Goal: Task Accomplishment & Management: Manage account settings

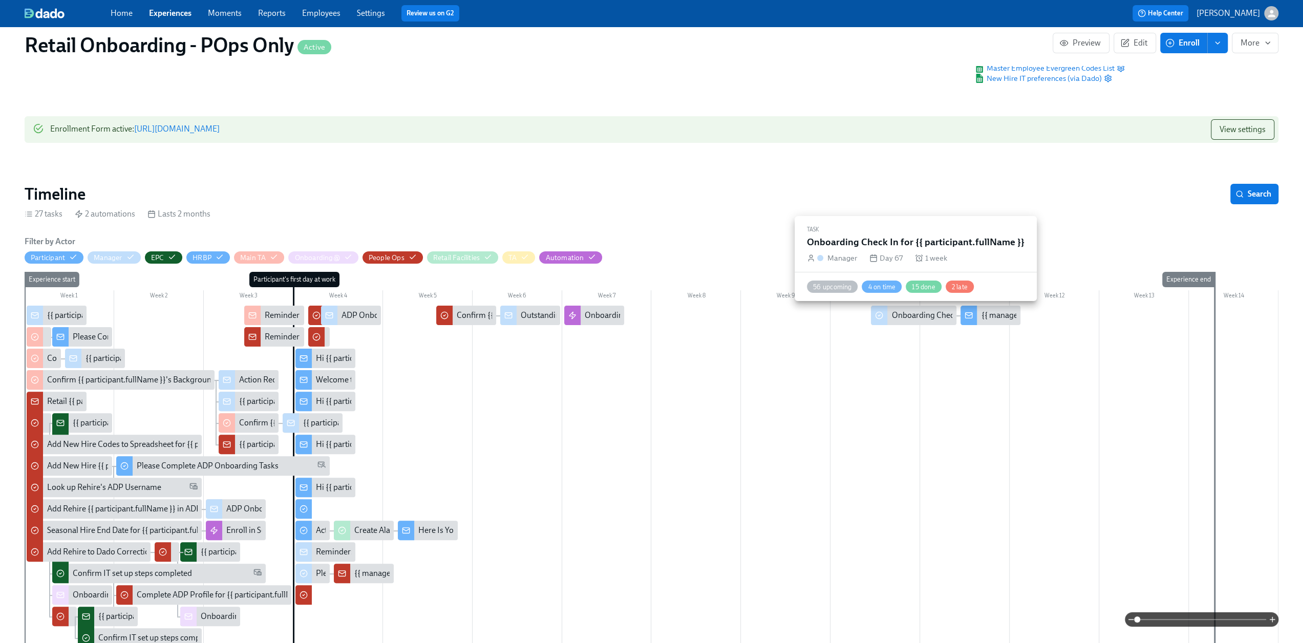
scroll to position [0, 17989]
click at [1138, 36] on button "Edit" at bounding box center [1134, 43] width 42 height 20
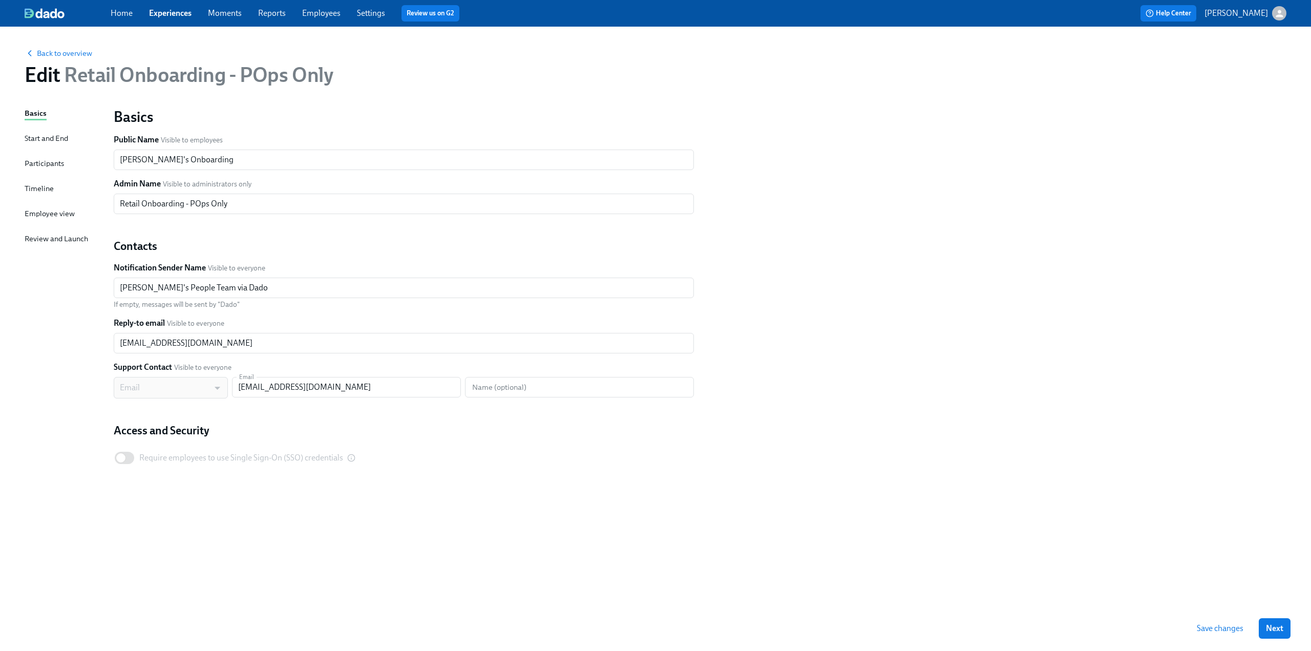
click at [44, 190] on div "Timeline" at bounding box center [39, 188] width 29 height 11
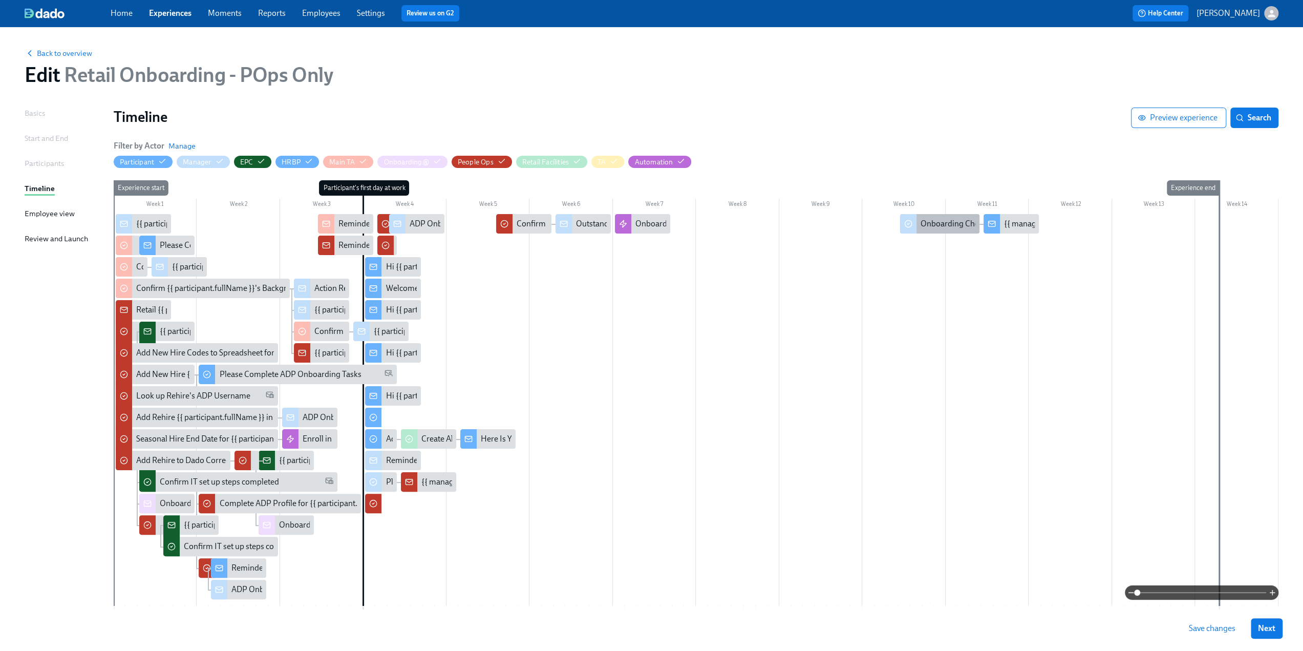
click at [951, 224] on div "Onboarding Check In for {{ participant.fullName }}" at bounding box center [1008, 223] width 176 height 11
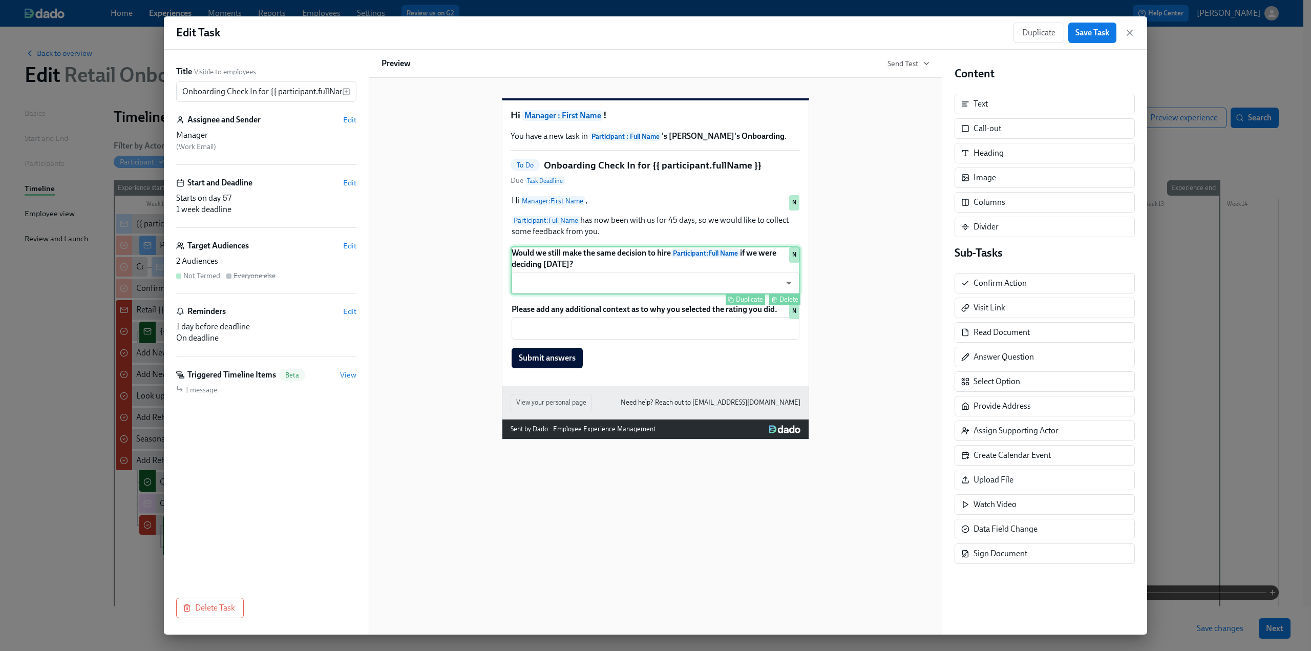
click at [567, 271] on div "Would we still make the same decision to hire Participant : Full Name if we wer…" at bounding box center [655, 270] width 290 height 48
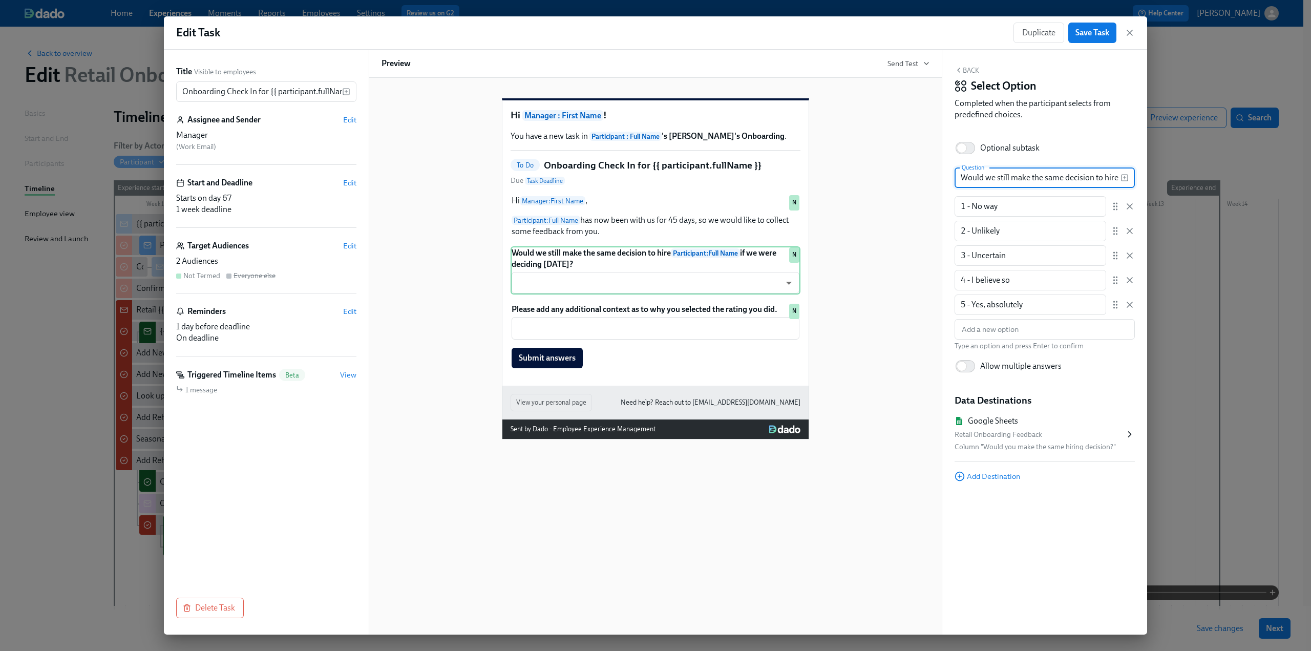
drag, startPoint x: 993, startPoint y: 179, endPoint x: 987, endPoint y: 178, distance: 6.2
click at [987, 178] on input "Would we still make the same decision to hire {{ participant.fullName }} if we …" at bounding box center [1037, 177] width 166 height 20
type input "Would you still make the same decision to hire {{ participant.fullName }} if we…"
click at [1045, 143] on div "Optional subtask" at bounding box center [1044, 148] width 180 height 23
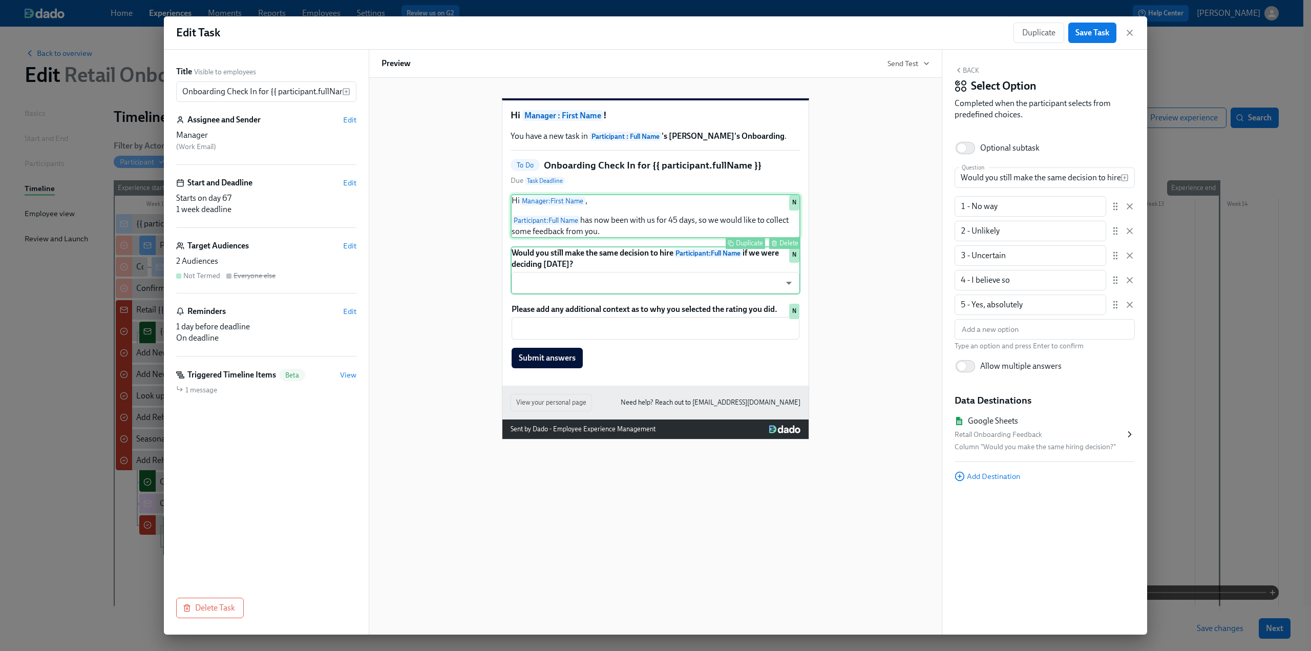
click at [709, 238] on div "Hi Manager : First Name , Participant : Full Name has now been with us for 45 d…" at bounding box center [655, 216] width 290 height 44
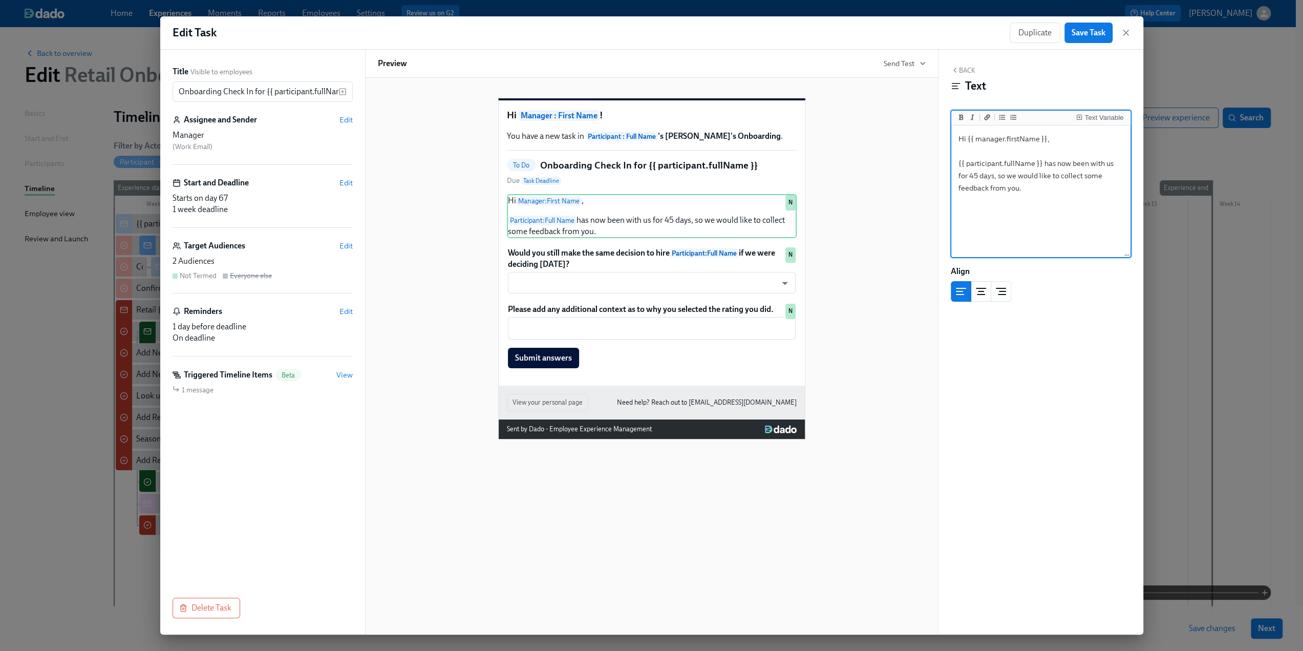
drag, startPoint x: 993, startPoint y: 179, endPoint x: 987, endPoint y: 179, distance: 6.7
click at [987, 179] on textarea "Hi {{ manager.firstName }}, {{ participant.fullName }} has now been with us for…" at bounding box center [1040, 191] width 175 height 128
click at [1045, 197] on textarea "Hi {{ manager.firstName }}, {{ participant.fullName }} has now been with us for…" at bounding box center [1040, 191] width 175 height 128
type textarea "Hi {{ manager.firstName }}, {{ participant.fullName }} has now been with us for…"
click at [1090, 36] on span "Save Task" at bounding box center [1088, 33] width 34 height 10
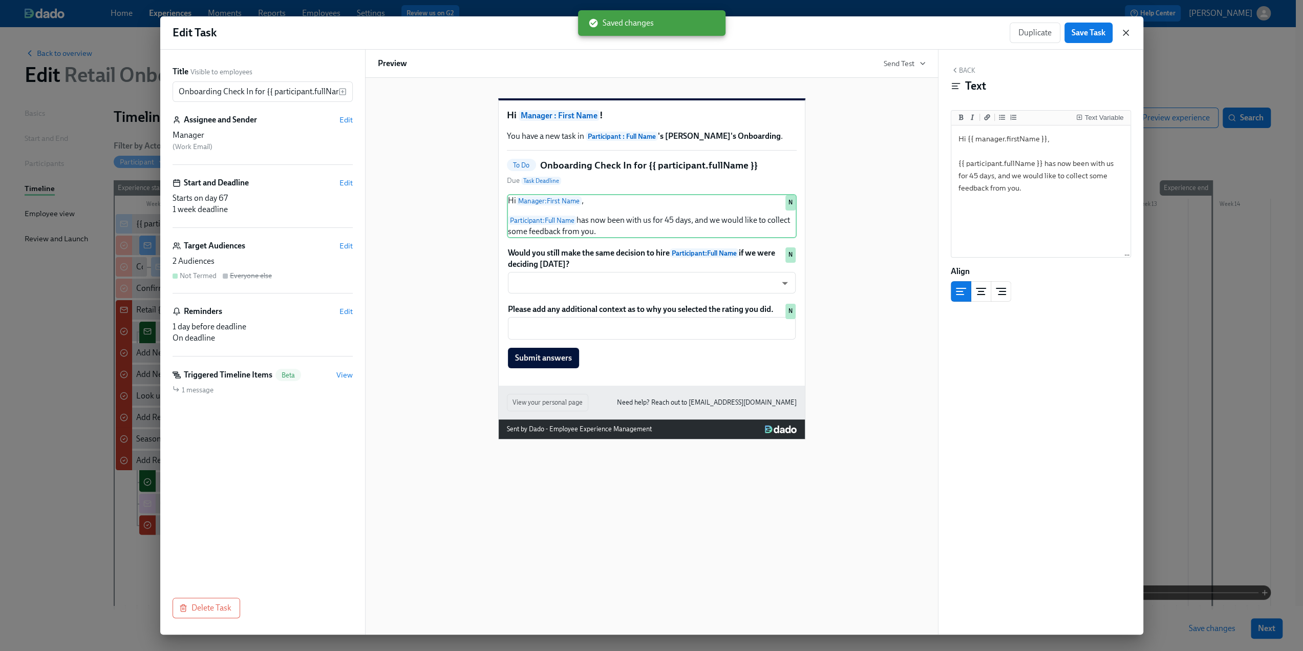
click at [1127, 34] on icon "button" at bounding box center [1125, 32] width 5 height 5
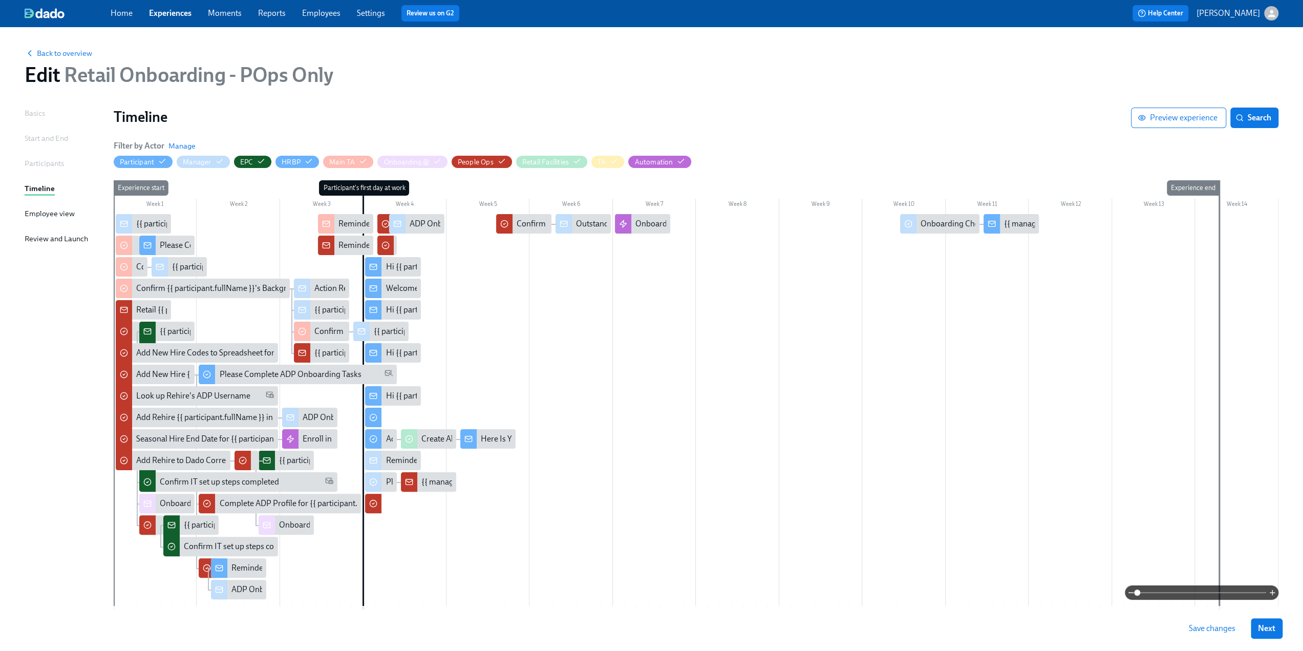
drag, startPoint x: 1225, startPoint y: 630, endPoint x: 1248, endPoint y: 625, distance: 23.5
click at [1225, 630] on span "Save changes" at bounding box center [1212, 628] width 47 height 10
click at [80, 55] on span "Back to overview" at bounding box center [59, 53] width 68 height 10
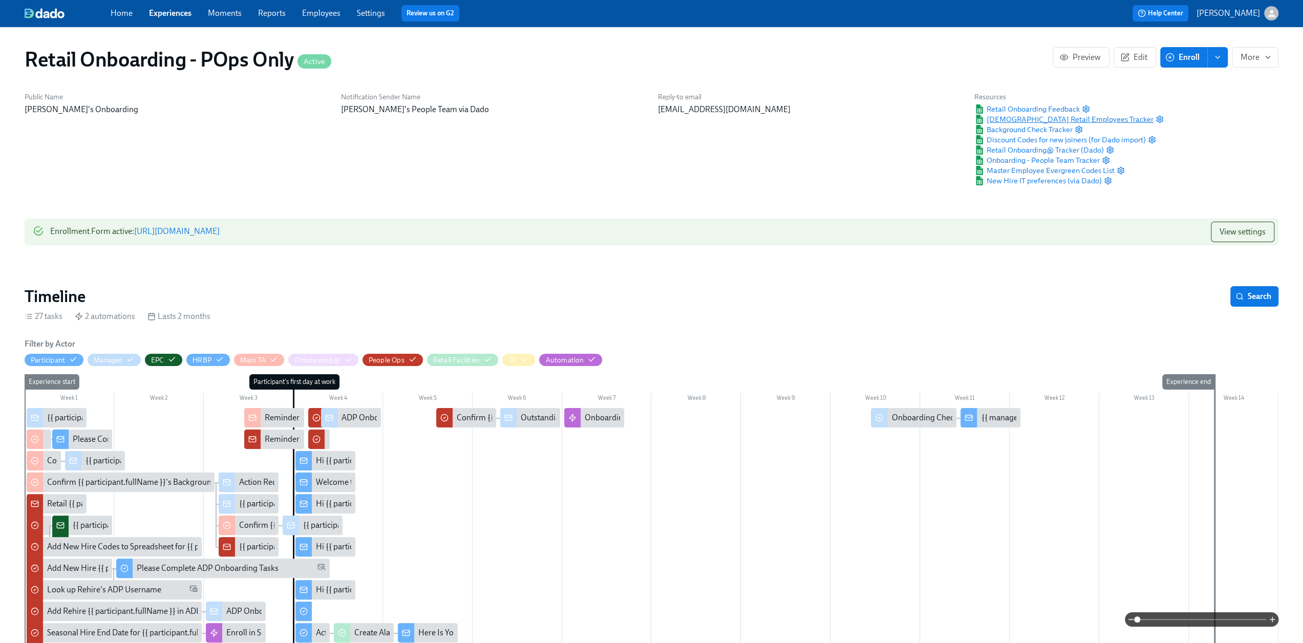
scroll to position [0, 13100]
click at [1085, 106] on icon "button" at bounding box center [1086, 108] width 6 height 7
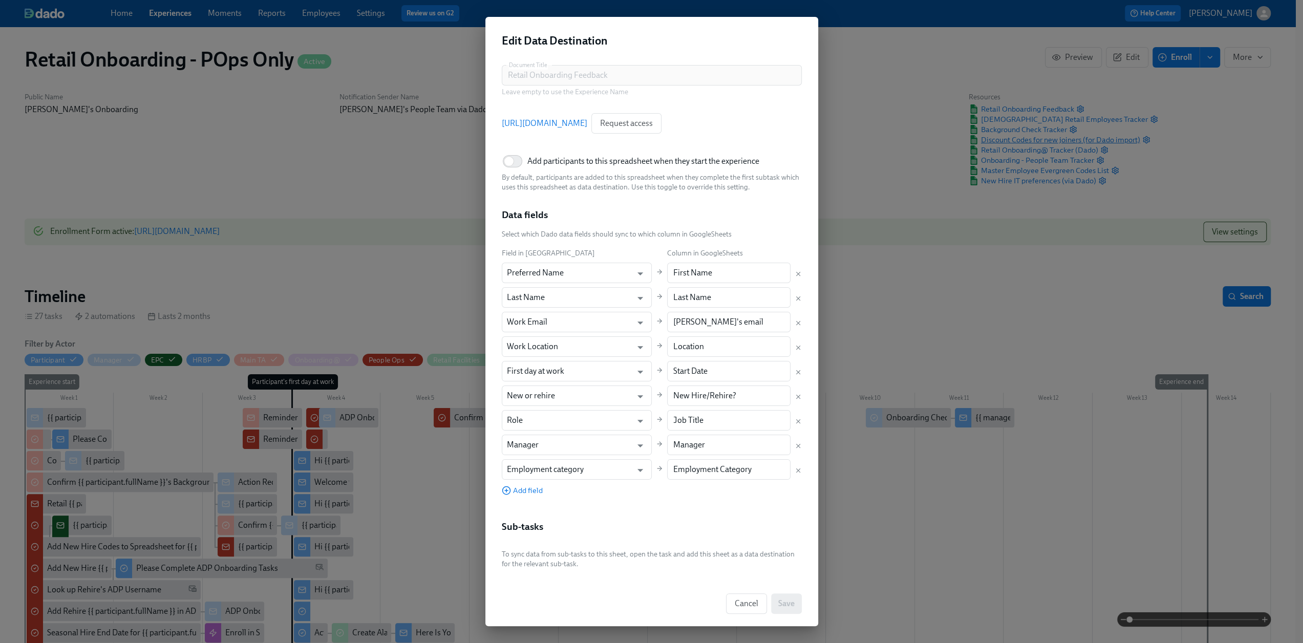
click at [675, 127] on div "Reply-to email [EMAIL_ADDRESS][DOMAIN_NAME]" at bounding box center [805, 139] width 315 height 106
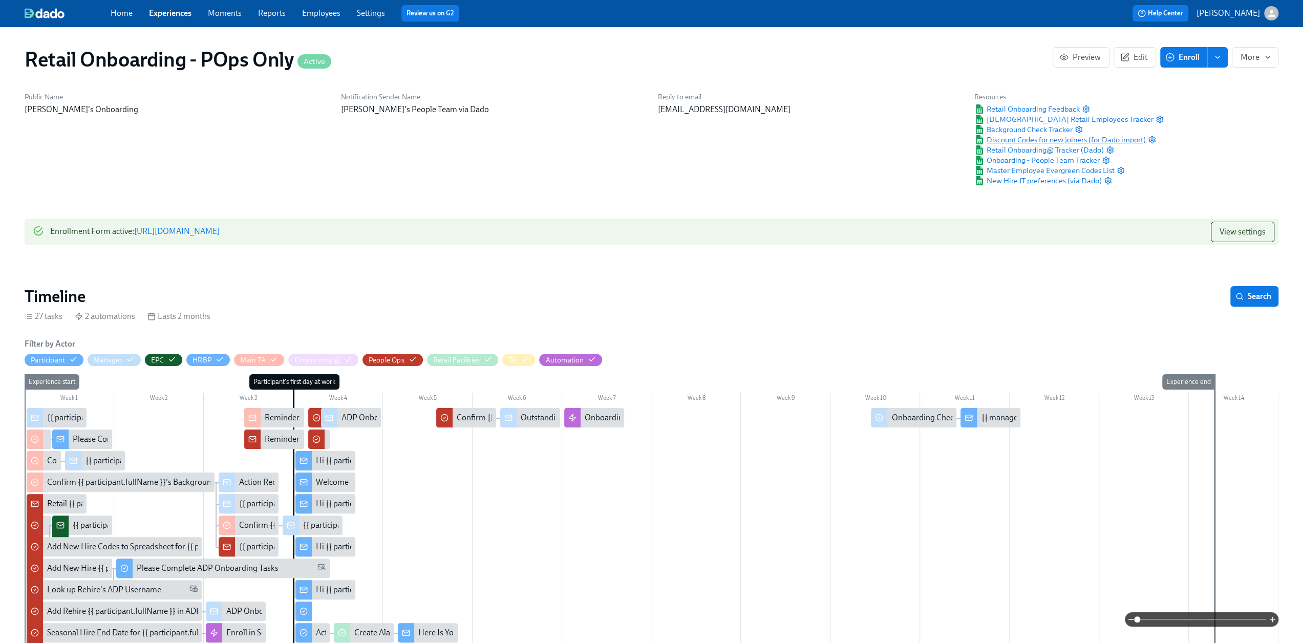
scroll to position [0, 17989]
click at [1003, 108] on span "Retail Onboarding Feedback" at bounding box center [1026, 109] width 105 height 10
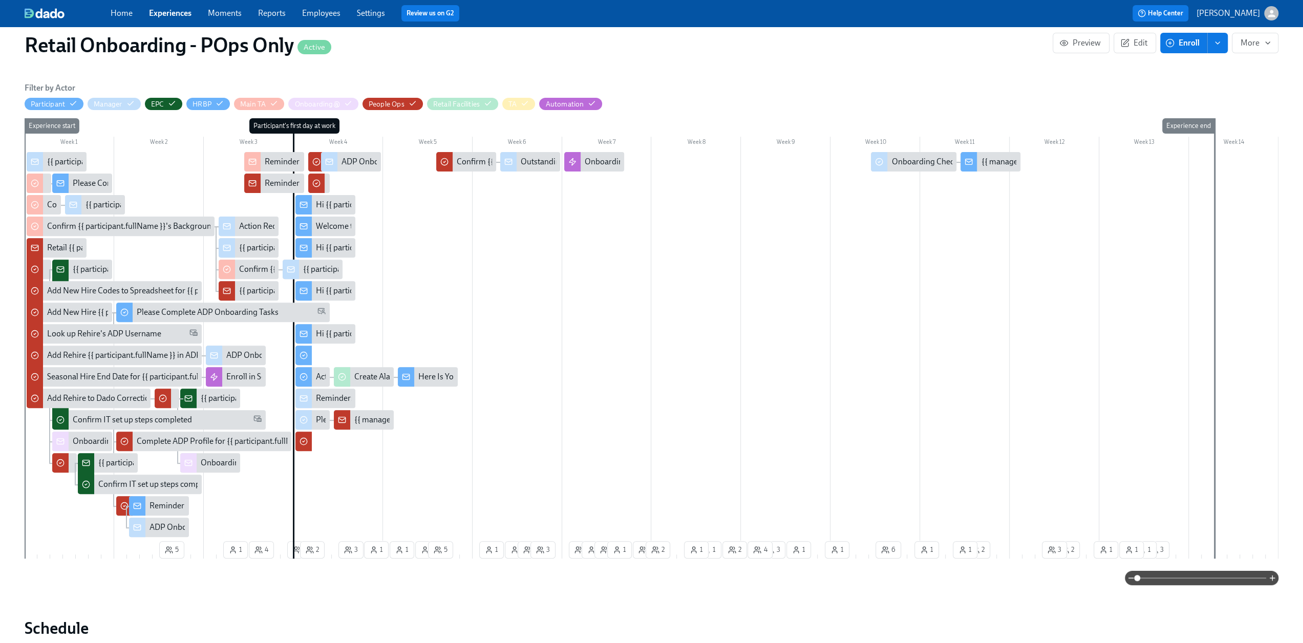
click at [172, 13] on link "Experiences" at bounding box center [170, 13] width 42 height 10
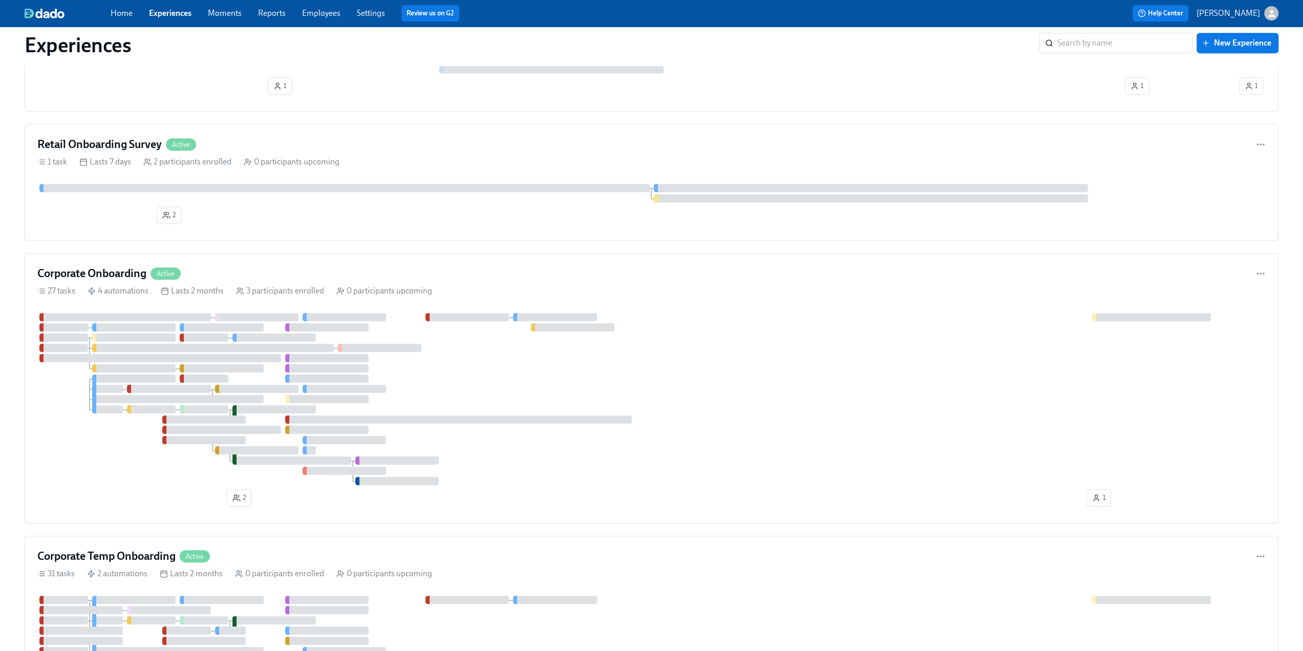
scroll to position [461, 0]
click at [290, 269] on div "Corporate Onboarding Active" at bounding box center [651, 274] width 1228 height 15
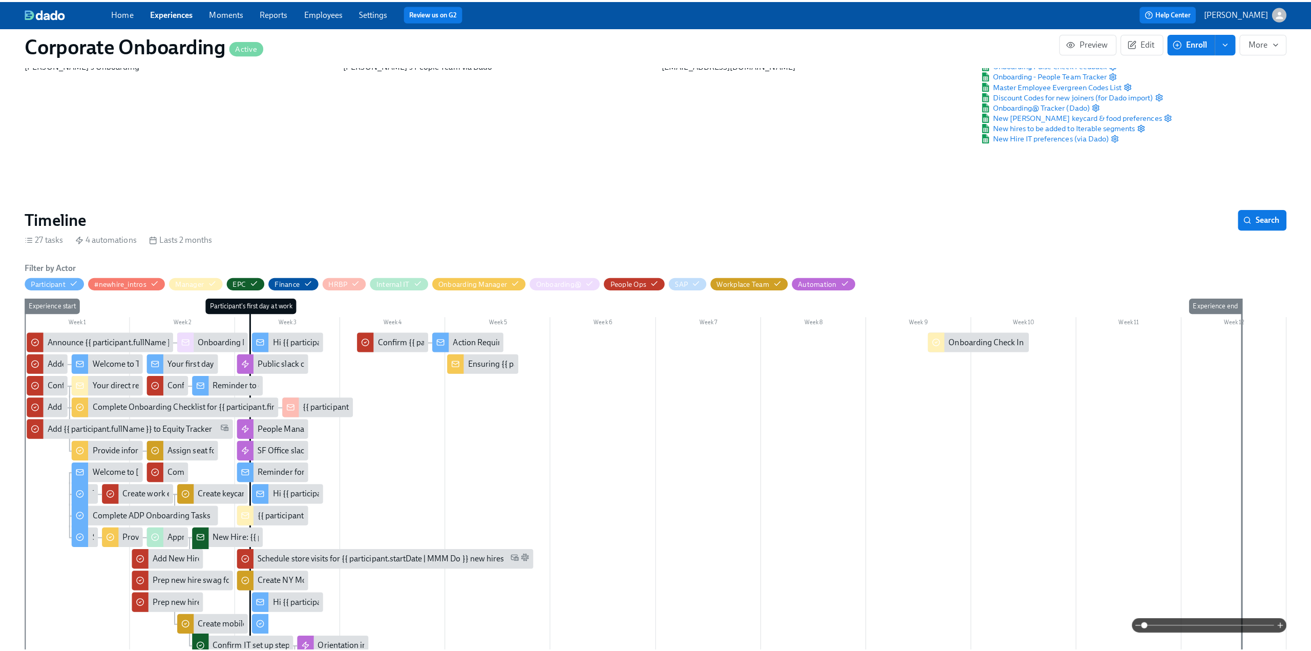
scroll to position [102, 0]
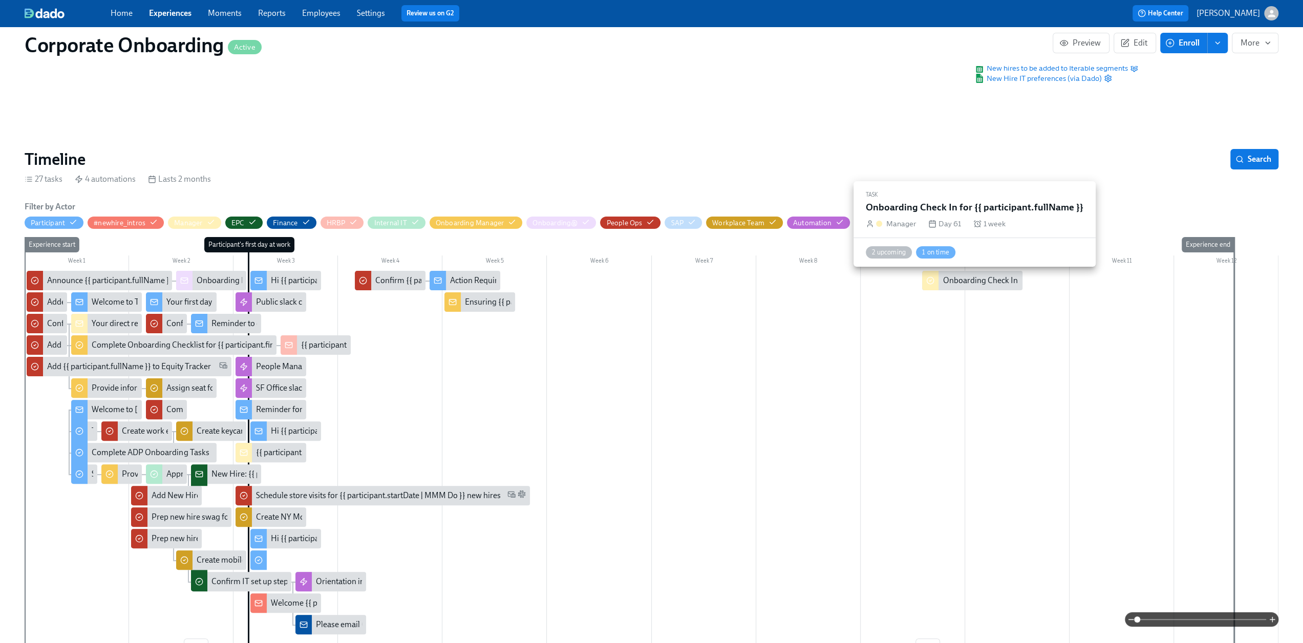
click at [981, 280] on div "Onboarding Check In for {{ participant.fullName }}" at bounding box center [1030, 280] width 176 height 11
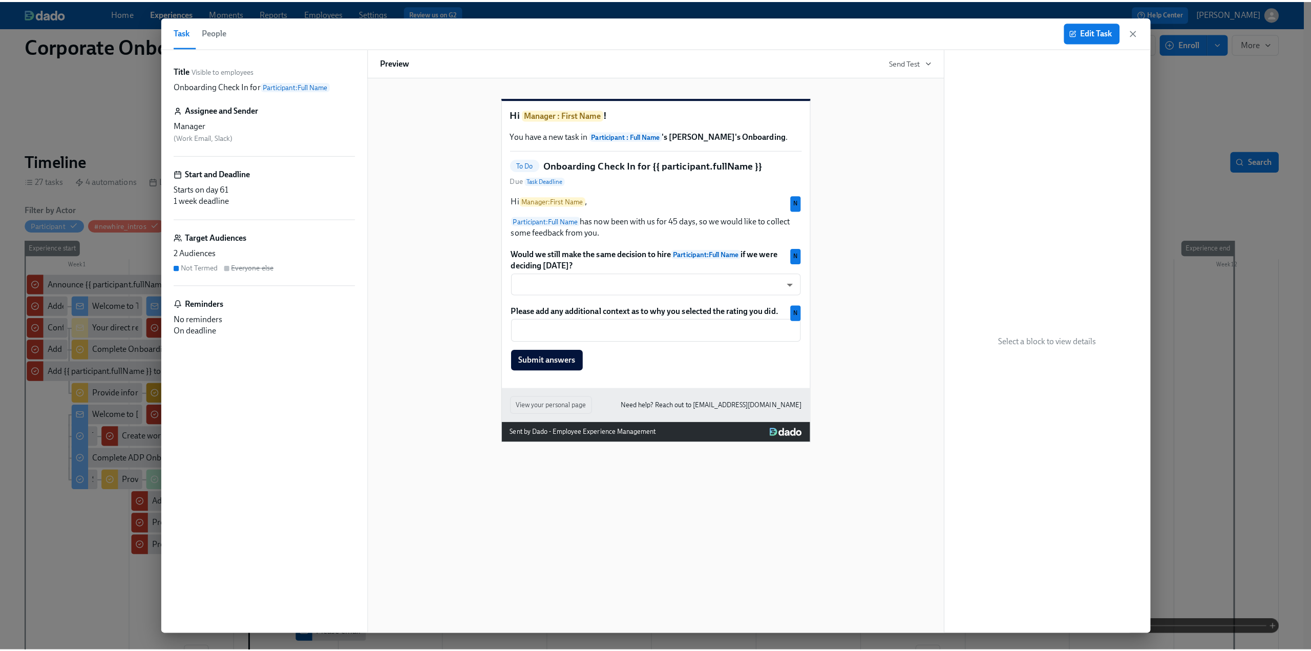
scroll to position [0, 2782]
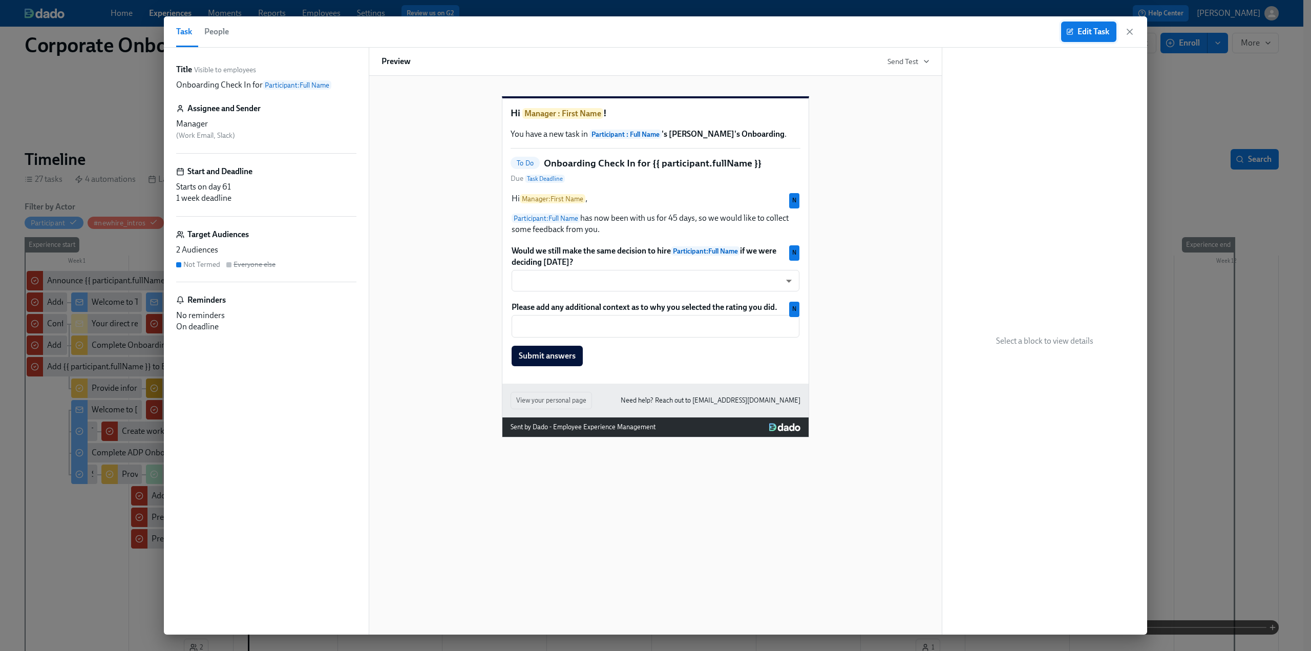
click at [1072, 37] on button "Edit Task" at bounding box center [1088, 32] width 55 height 20
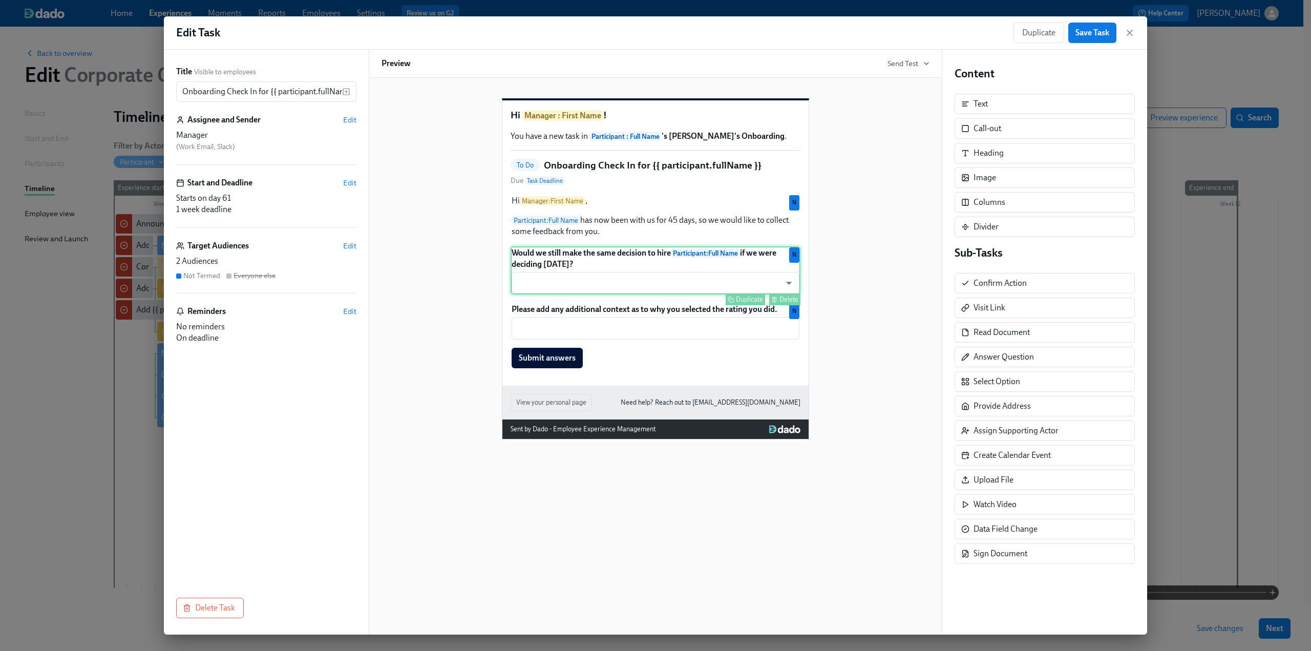
click at [623, 274] on div "Would we still make the same decision to hire Participant : Full Name if we wer…" at bounding box center [655, 270] width 290 height 48
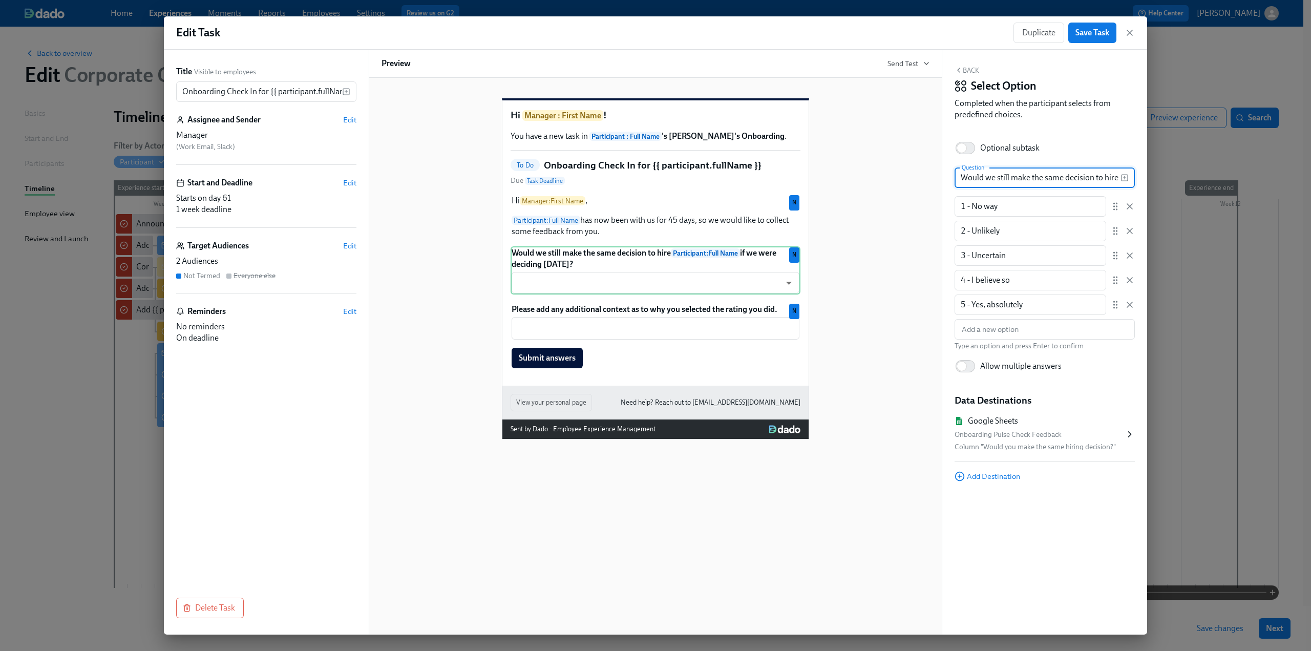
drag, startPoint x: 993, startPoint y: 178, endPoint x: 986, endPoint y: 178, distance: 6.7
click at [985, 178] on input "Would we still make the same decision to hire {{ participant.fullName }} if we …" at bounding box center [1037, 177] width 166 height 20
type input "Would you still make the same decision to hire {{ participant.fullName }} if we…"
click at [702, 238] on div "Hi Manager : First Name , Participant : Full Name has now been with us for 45 d…" at bounding box center [655, 216] width 290 height 44
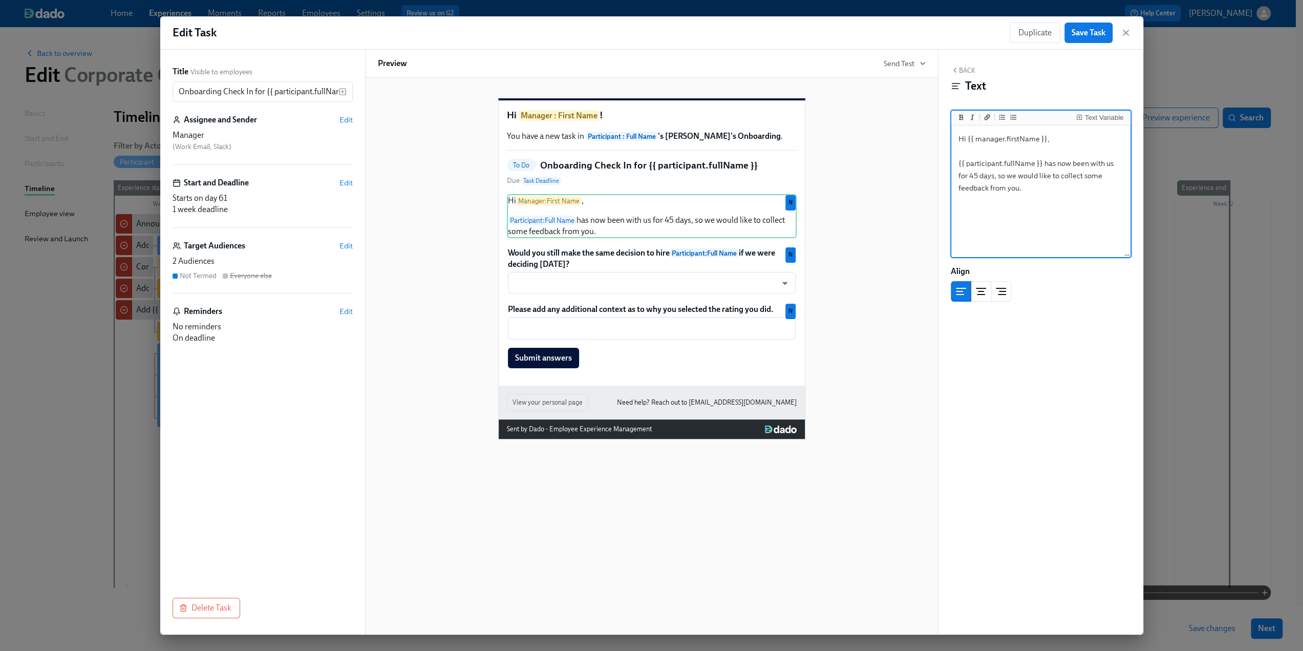
drag, startPoint x: 992, startPoint y: 177, endPoint x: 987, endPoint y: 177, distance: 5.6
click at [987, 177] on textarea "Hi {{ manager.firstName }}, {{ participant.fullName }} has now been with us for…" at bounding box center [1040, 191] width 175 height 128
type textarea "Hi {{ manager.firstName }}, {{ participant.fullName }} has now been with us for…"
click at [1112, 379] on div "Back Text Text Variable Hi {{ manager.firstName }}, {{ participant.fullName }} …" at bounding box center [1040, 342] width 205 height 585
click at [1078, 35] on span "Save Task" at bounding box center [1088, 33] width 34 height 10
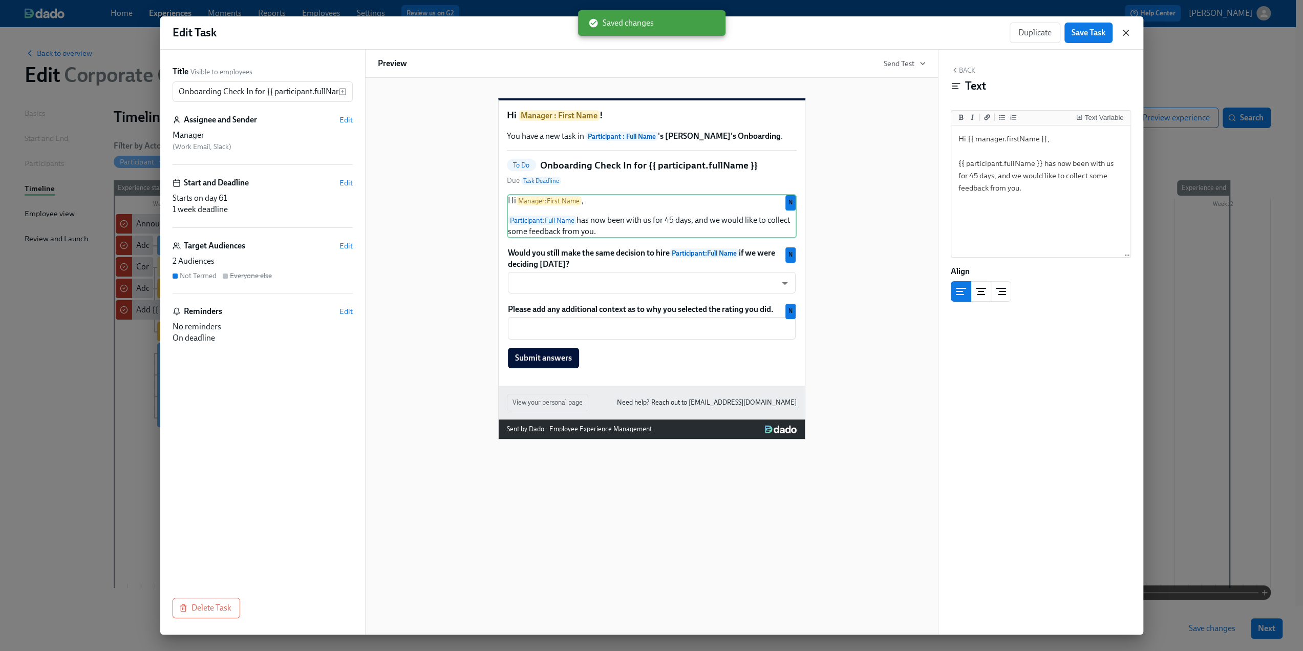
click at [1125, 31] on icon "button" at bounding box center [1126, 33] width 10 height 10
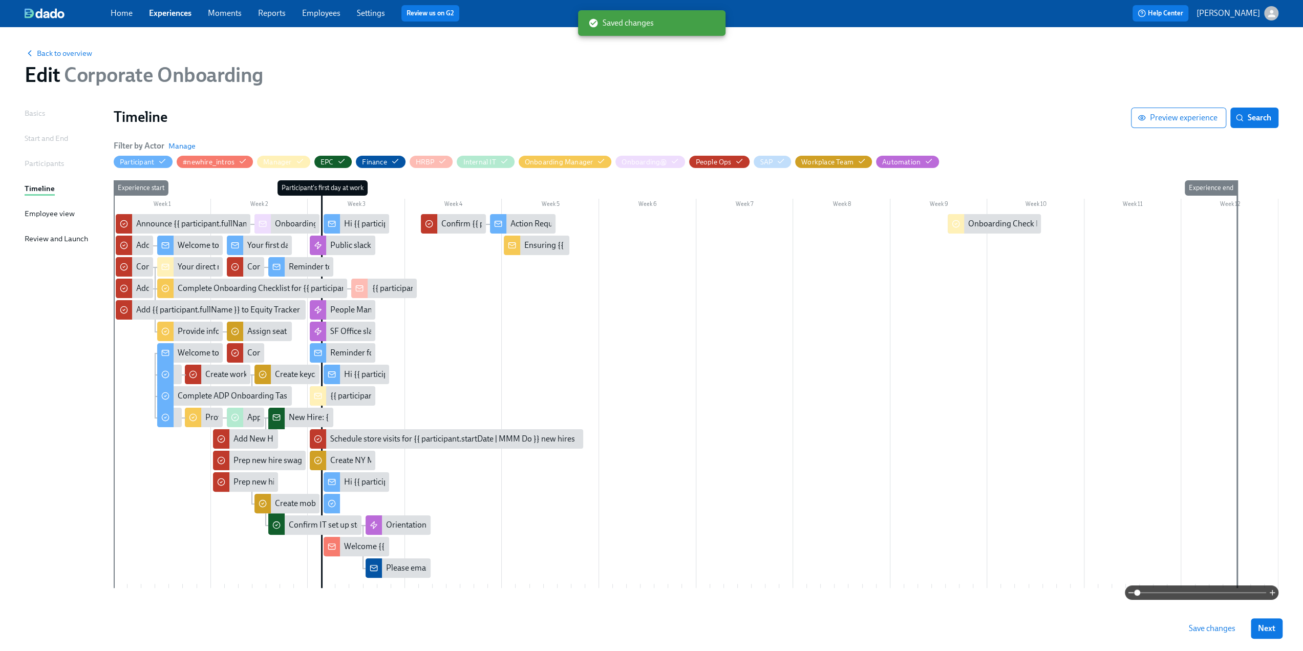
click at [1207, 632] on span "Save changes" at bounding box center [1212, 628] width 47 height 10
click at [56, 52] on span "Back to overview" at bounding box center [59, 53] width 68 height 10
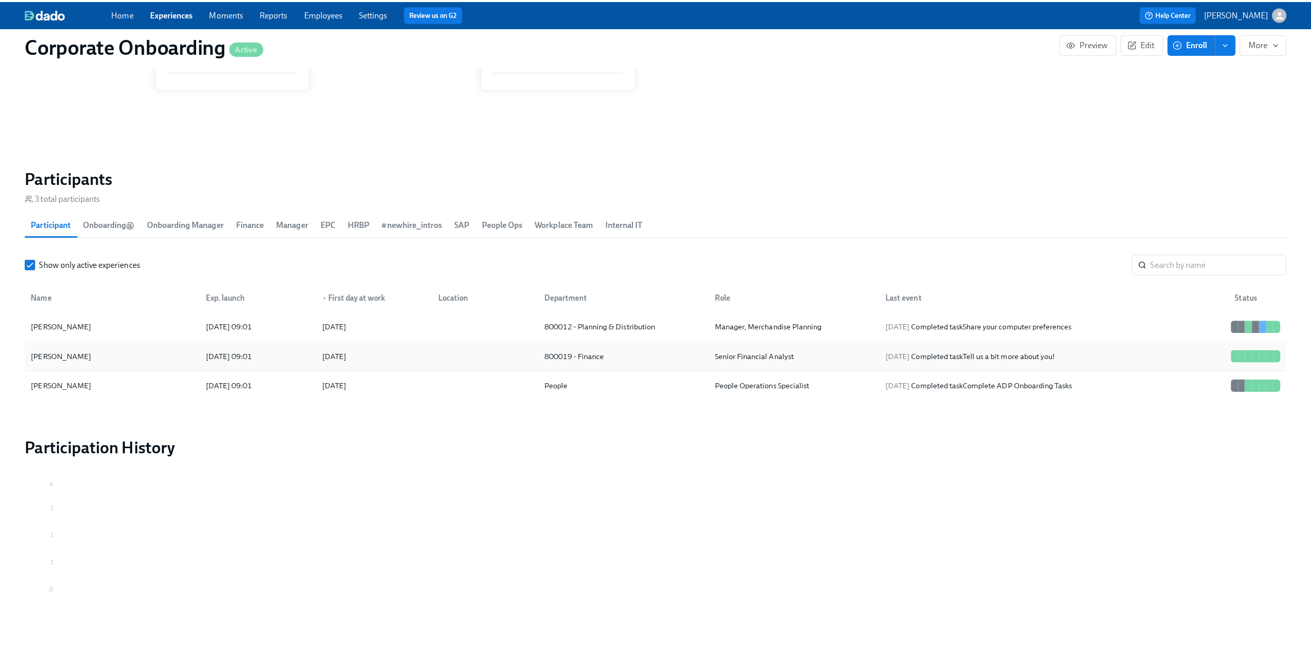
scroll to position [973, 0]
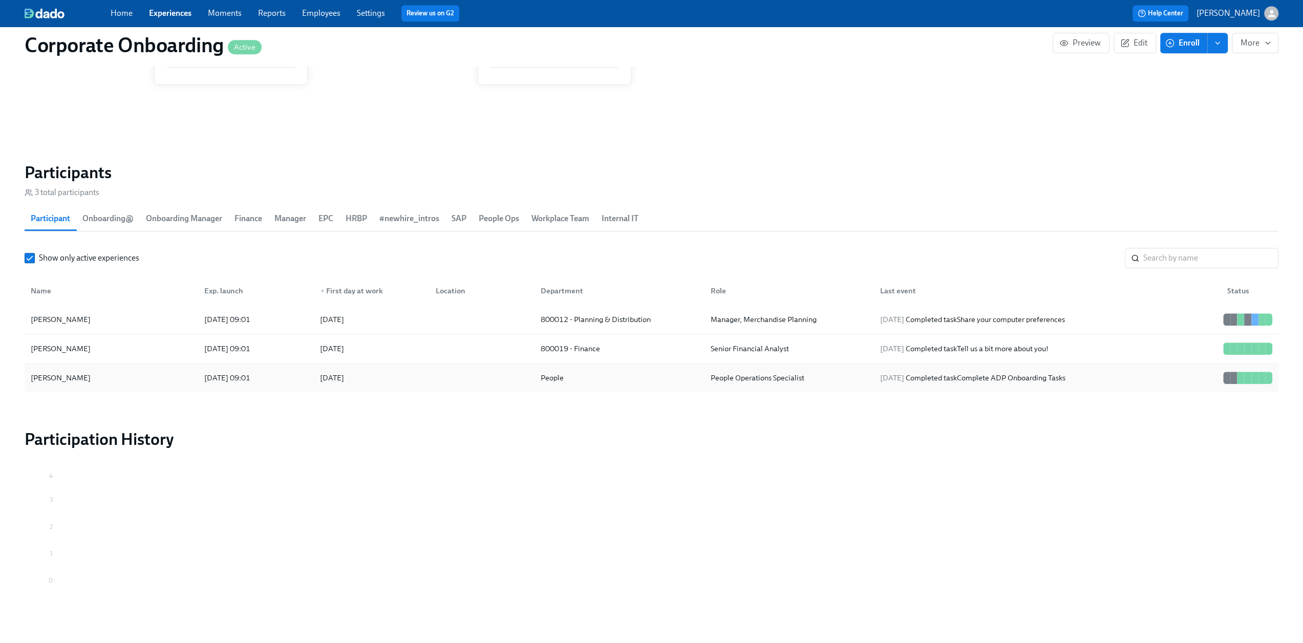
click at [91, 375] on div "[PERSON_NAME]" at bounding box center [61, 378] width 68 height 12
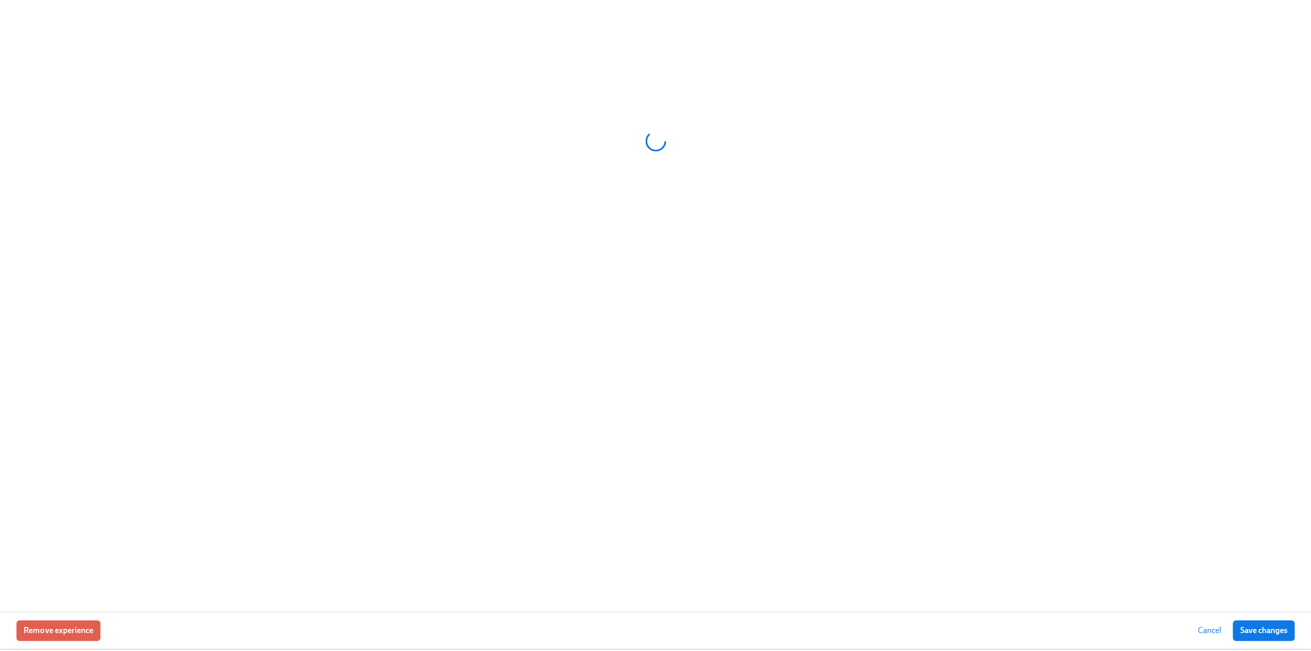
scroll to position [0, 2782]
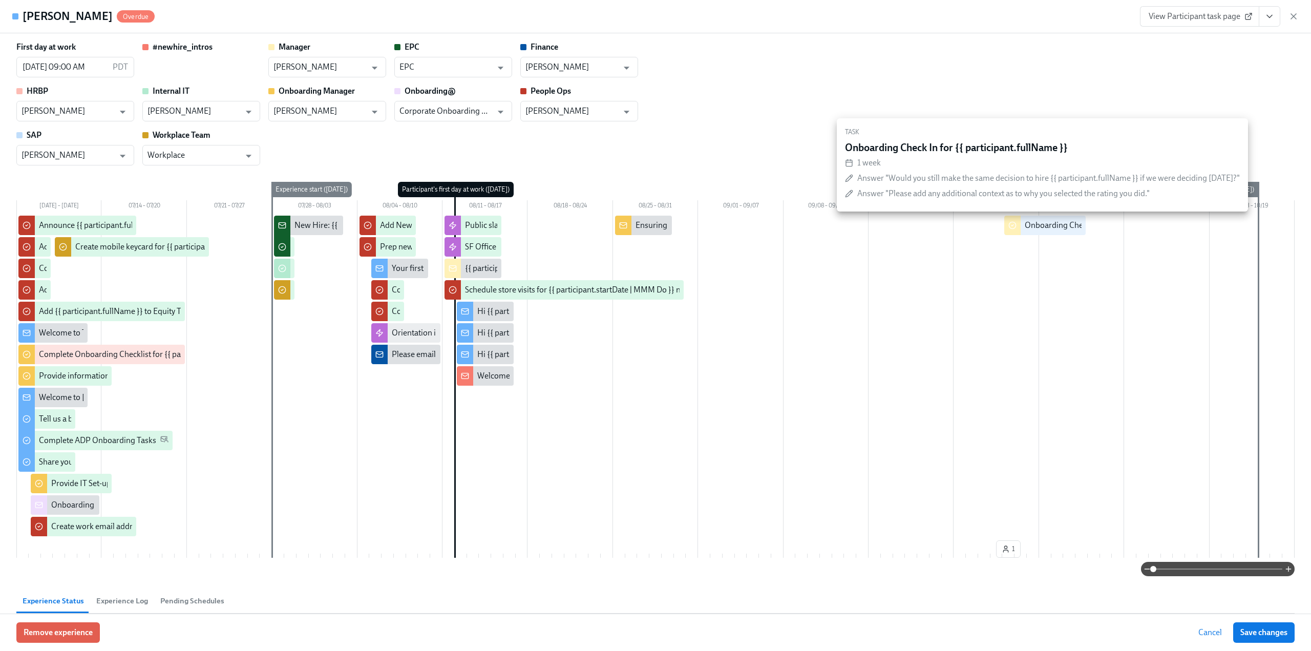
click at [1039, 227] on div "Onboarding Check In for {{ participant.fullName }}" at bounding box center [1112, 225] width 176 height 11
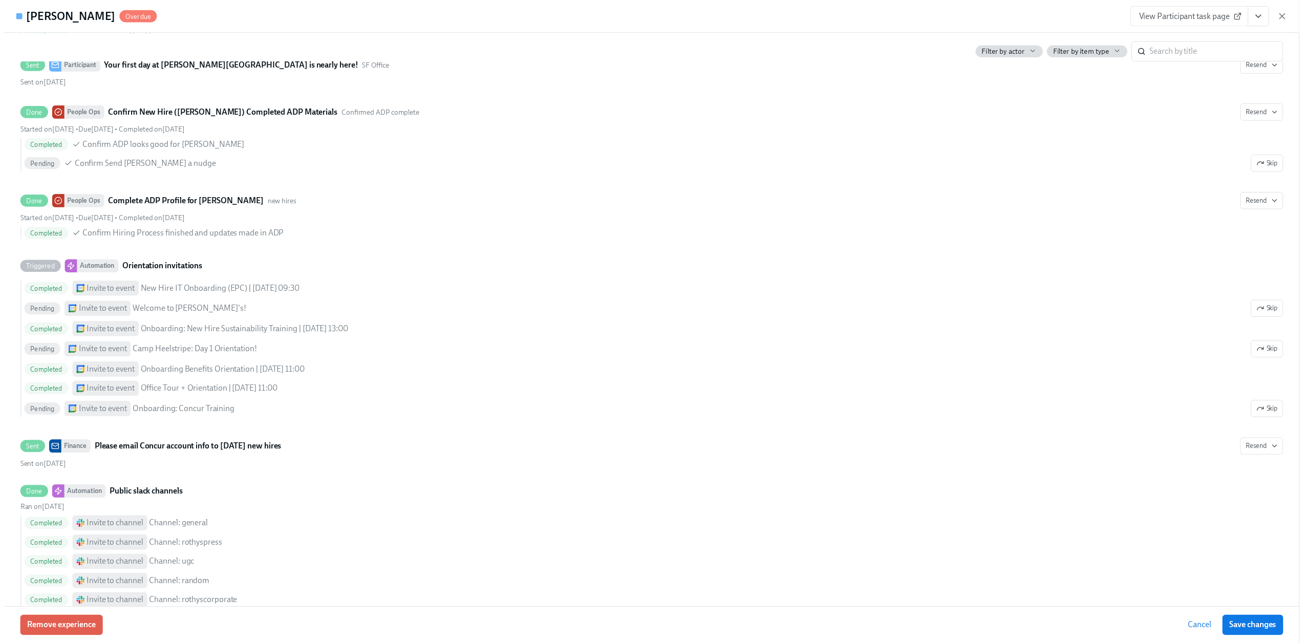
scroll to position [2693, 0]
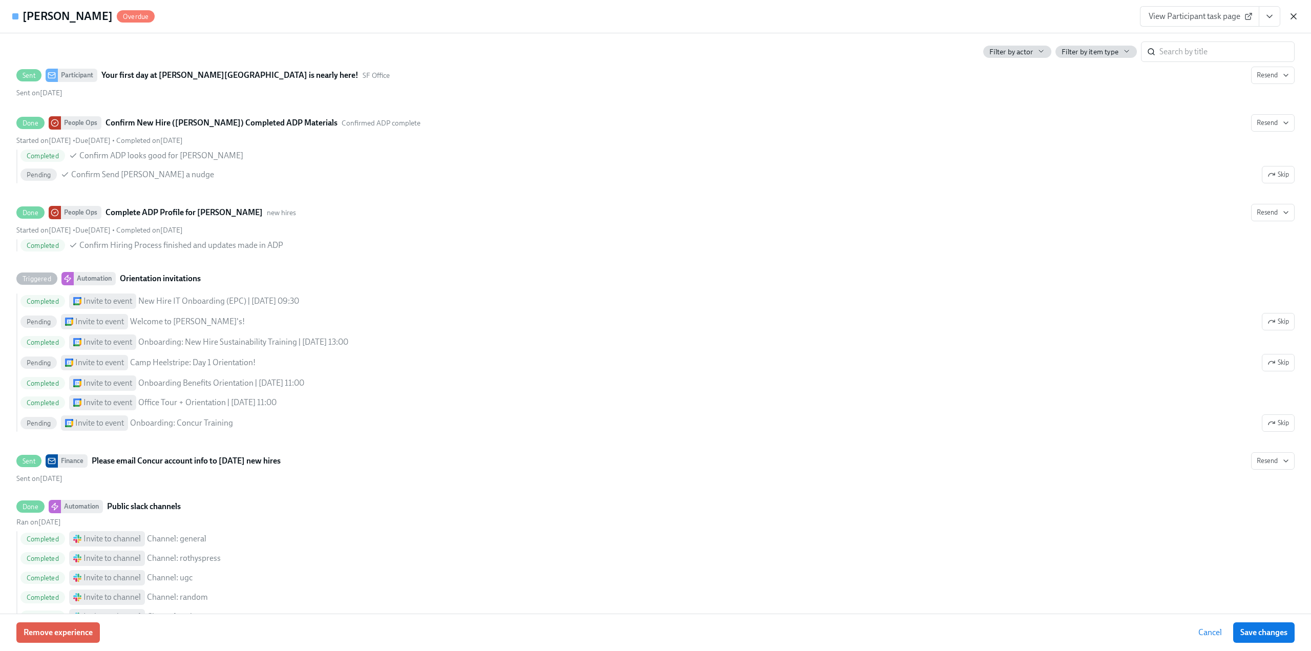
click at [1295, 17] on icon "button" at bounding box center [1293, 16] width 10 height 10
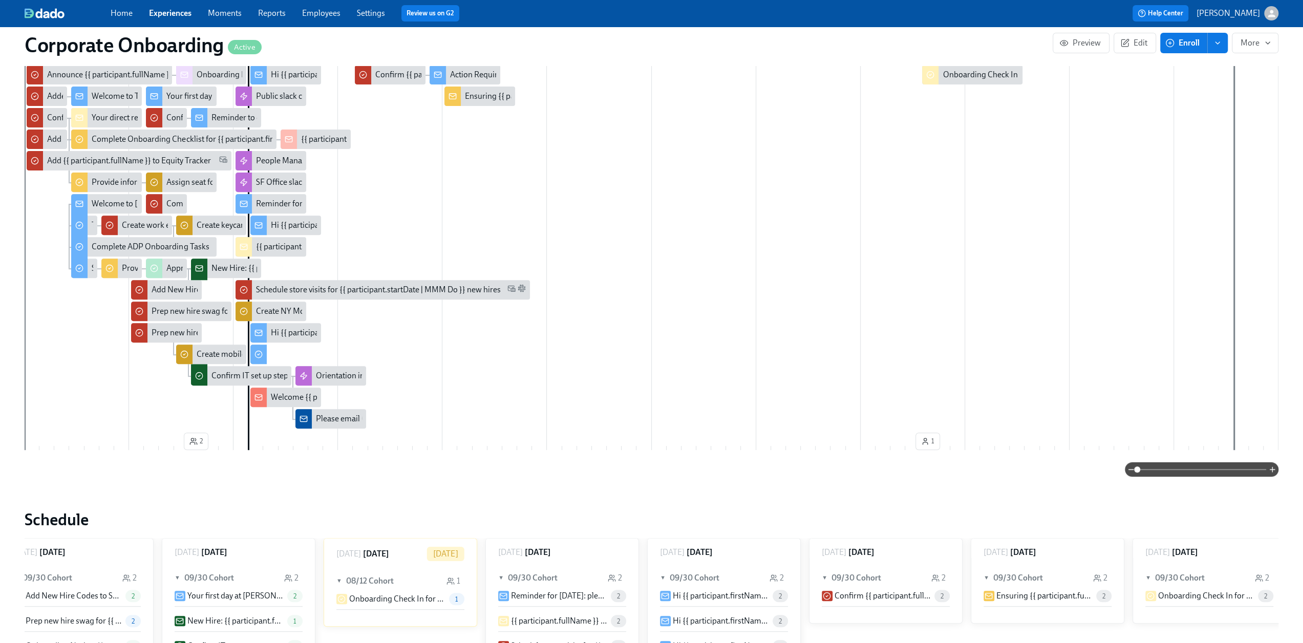
scroll to position [205, 0]
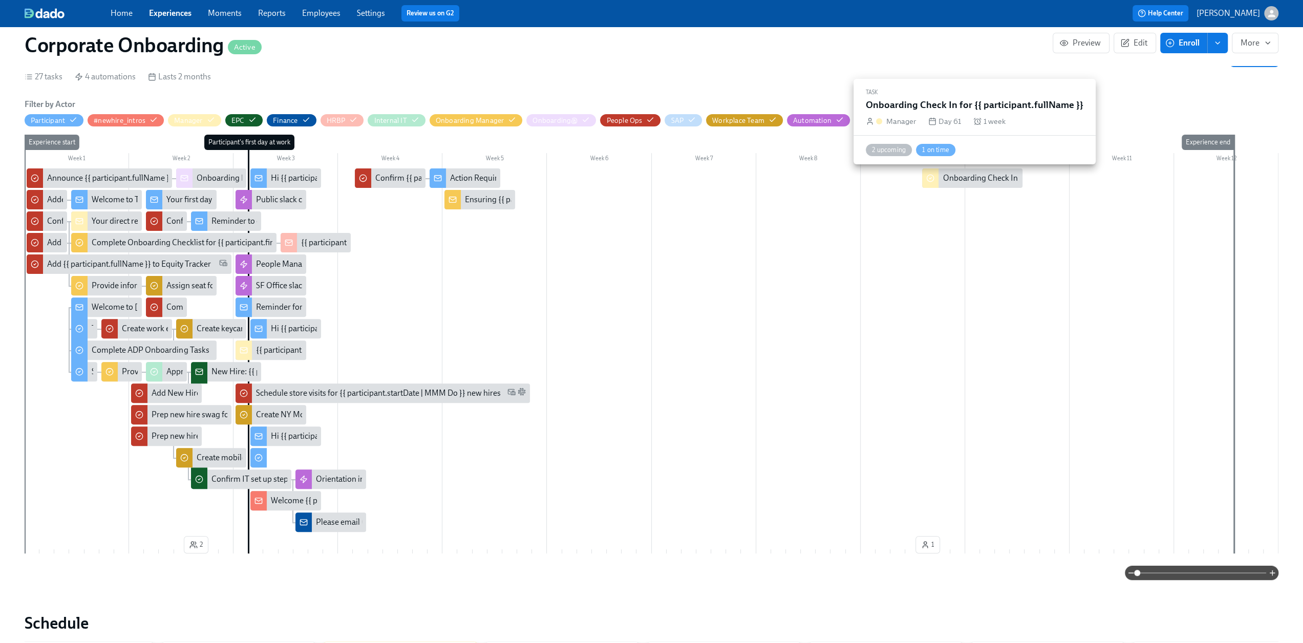
click at [1000, 174] on div "Onboarding Check In for {{ participant.fullName }}" at bounding box center [1030, 178] width 176 height 11
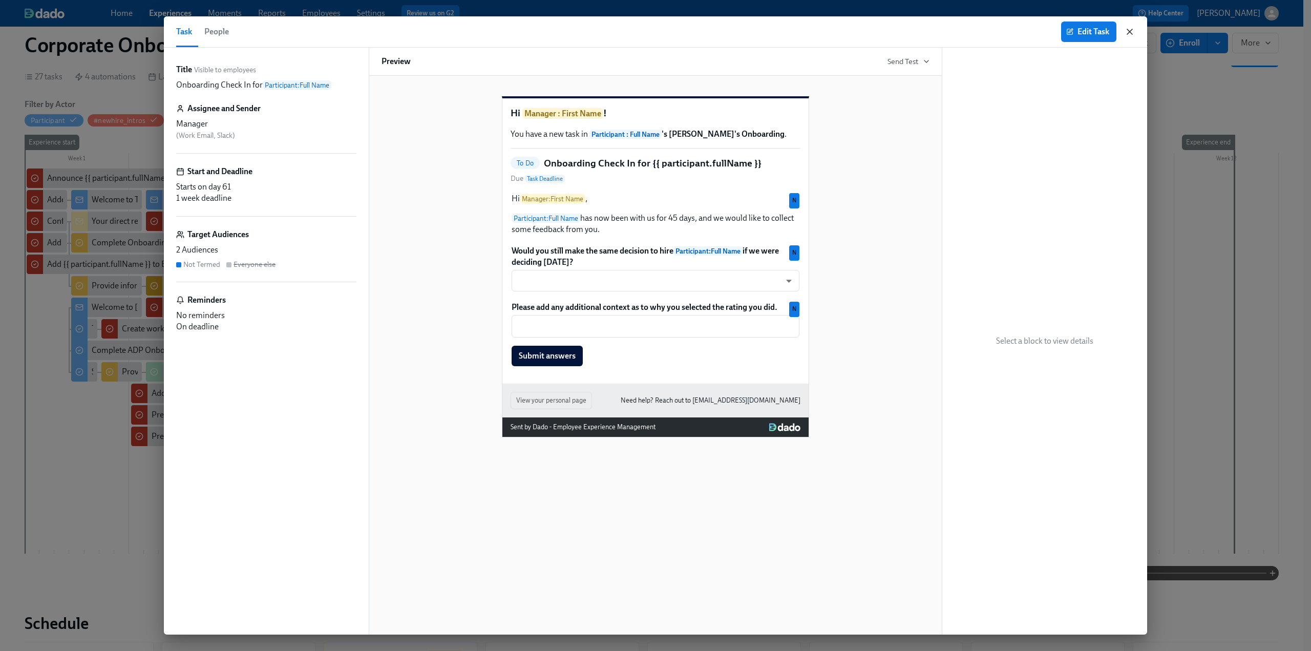
click at [1129, 28] on icon "button" at bounding box center [1129, 32] width 10 height 10
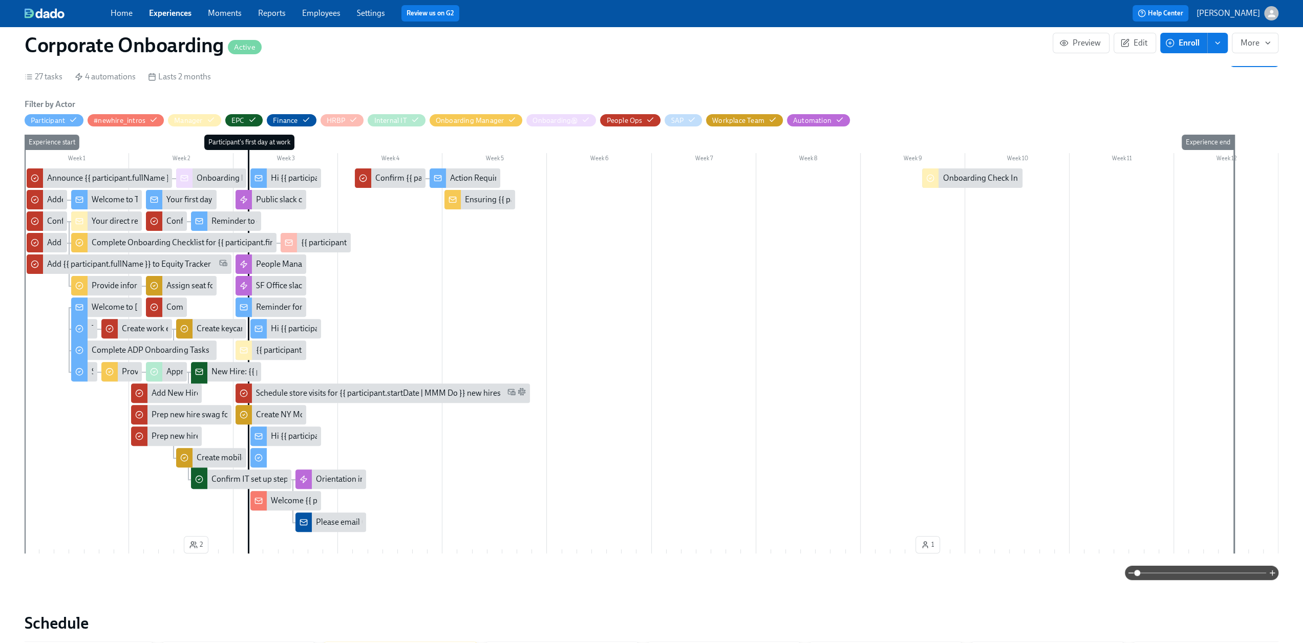
click at [163, 16] on link "Experiences" at bounding box center [170, 13] width 42 height 10
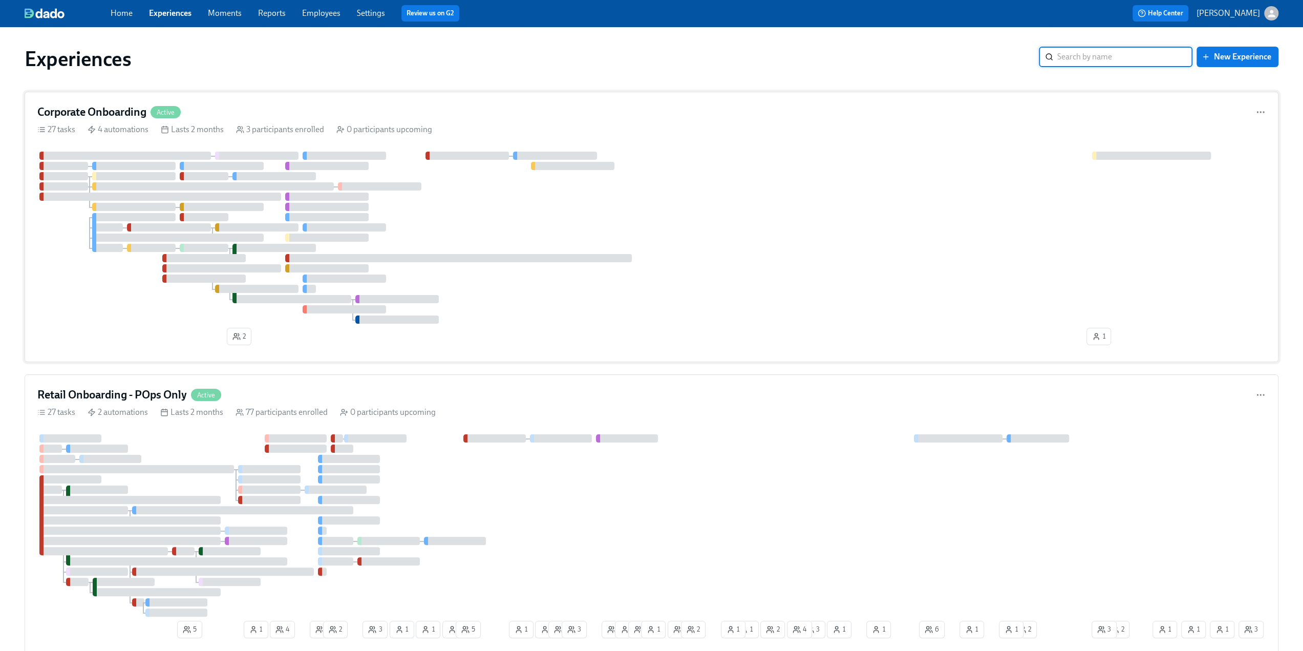
scroll to position [154, 0]
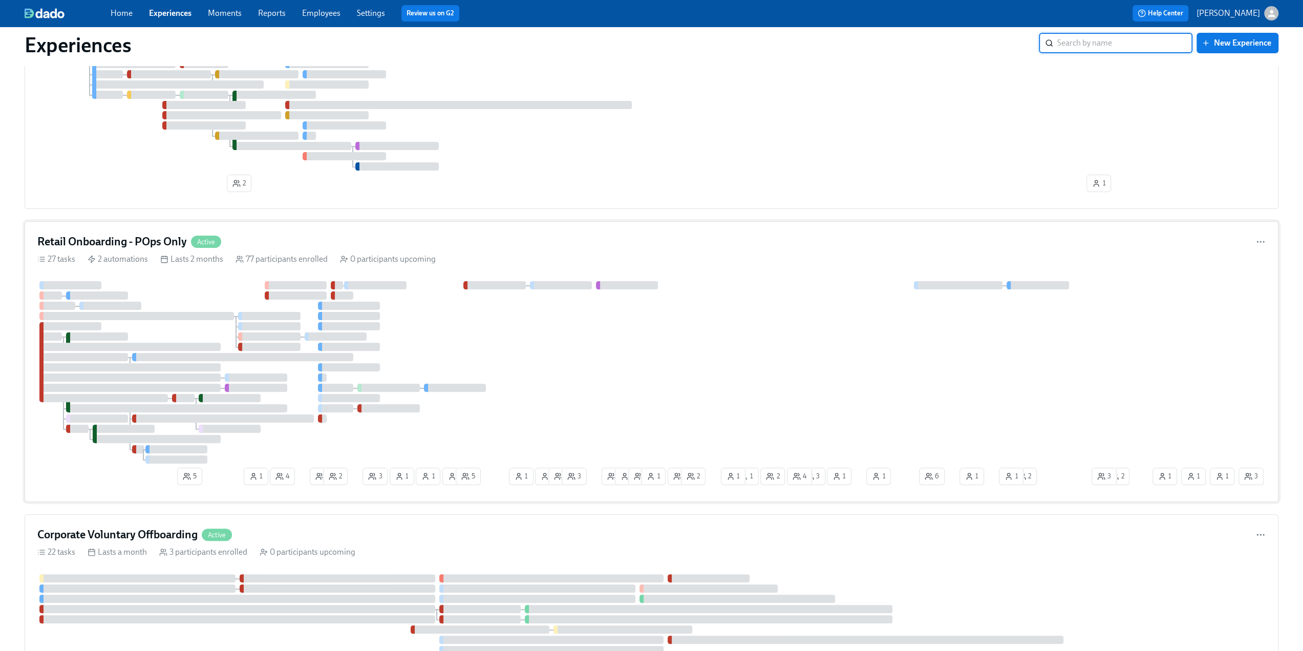
click at [391, 243] on div "Retail Onboarding - POps Only Active" at bounding box center [651, 241] width 1228 height 15
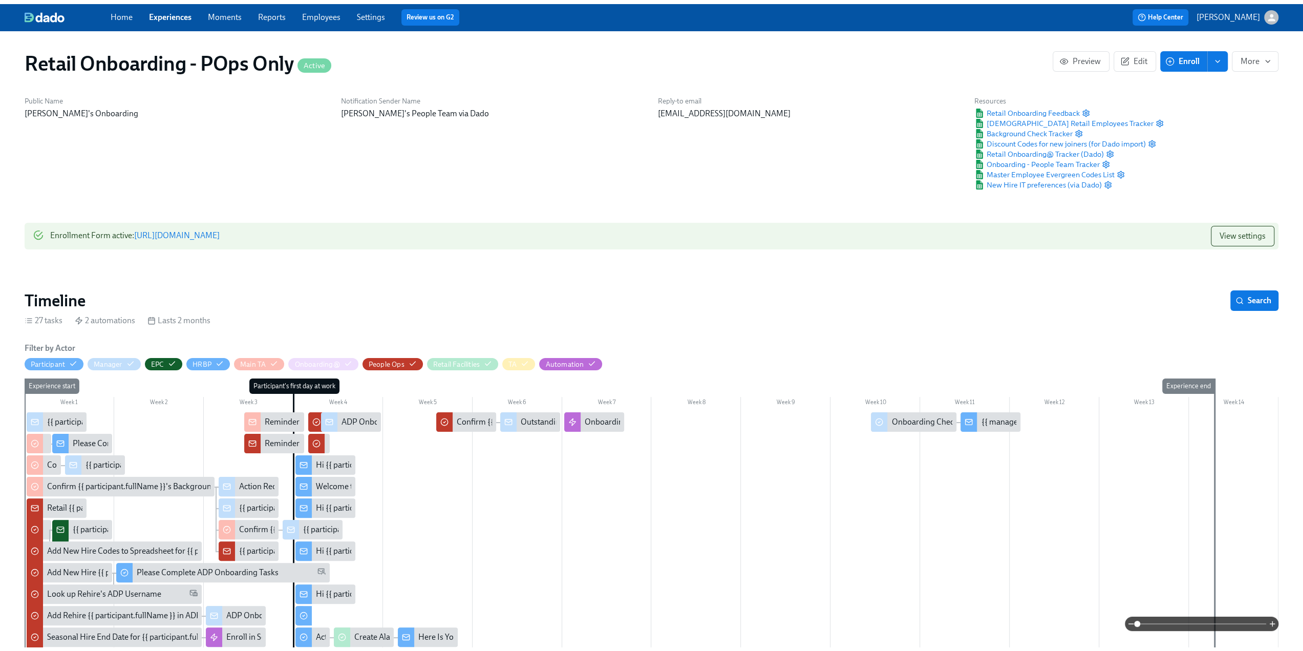
scroll to position [0, 13100]
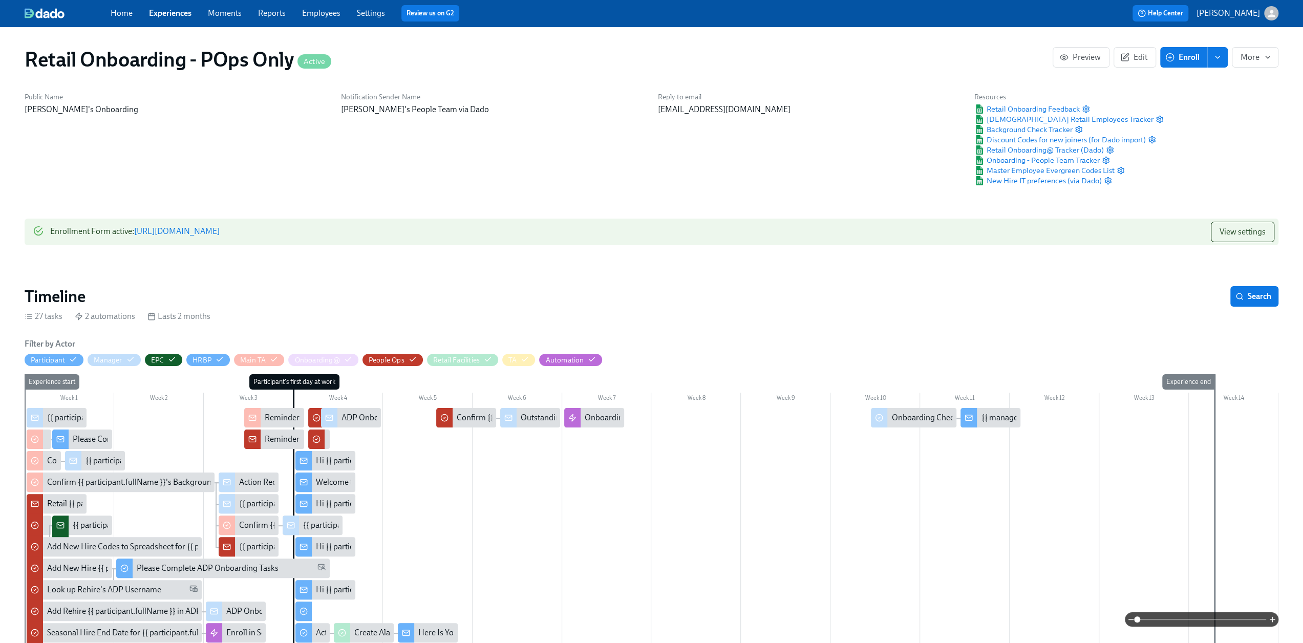
click at [923, 382] on div "Week 1 Week 2 Week 3 Week 4 Week 5 Week 6 Week 7 Week 8 Week 9 Week 10 Week 11 …" at bounding box center [652, 596] width 1254 height 444
click at [918, 420] on div "Onboarding Check In for {{ participant.fullName }}" at bounding box center [979, 417] width 176 height 11
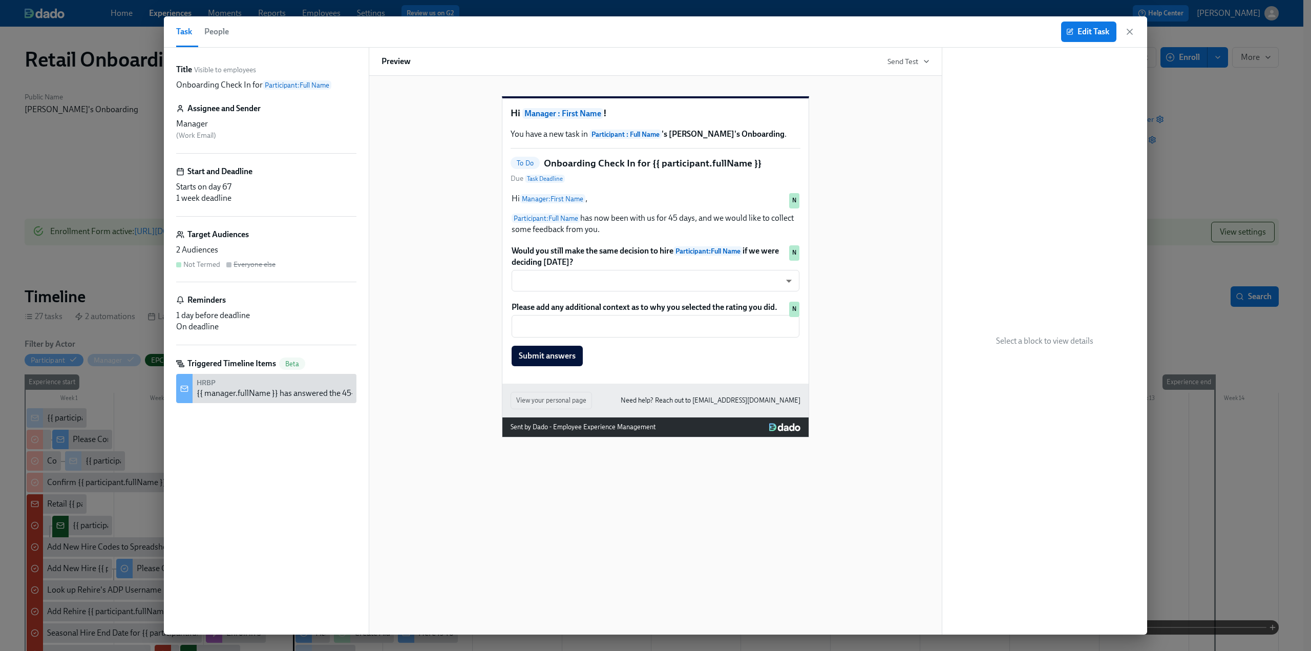
click at [1128, 34] on icon "button" at bounding box center [1129, 32] width 10 height 10
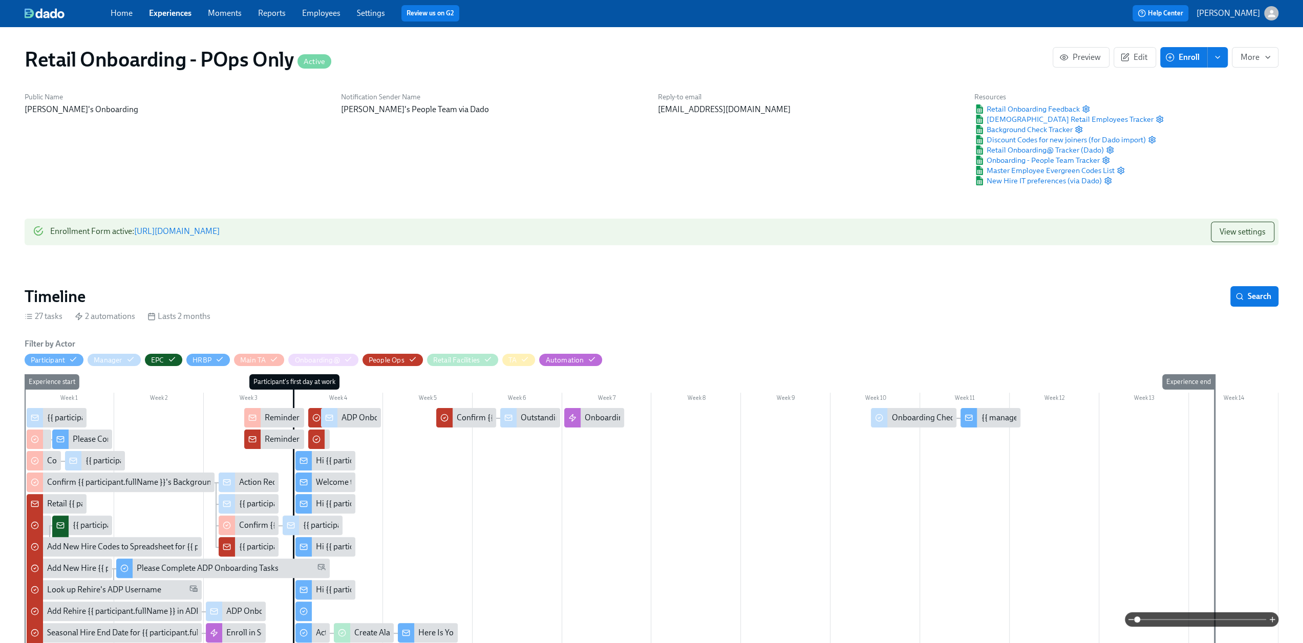
click at [156, 12] on link "Experiences" at bounding box center [170, 13] width 42 height 10
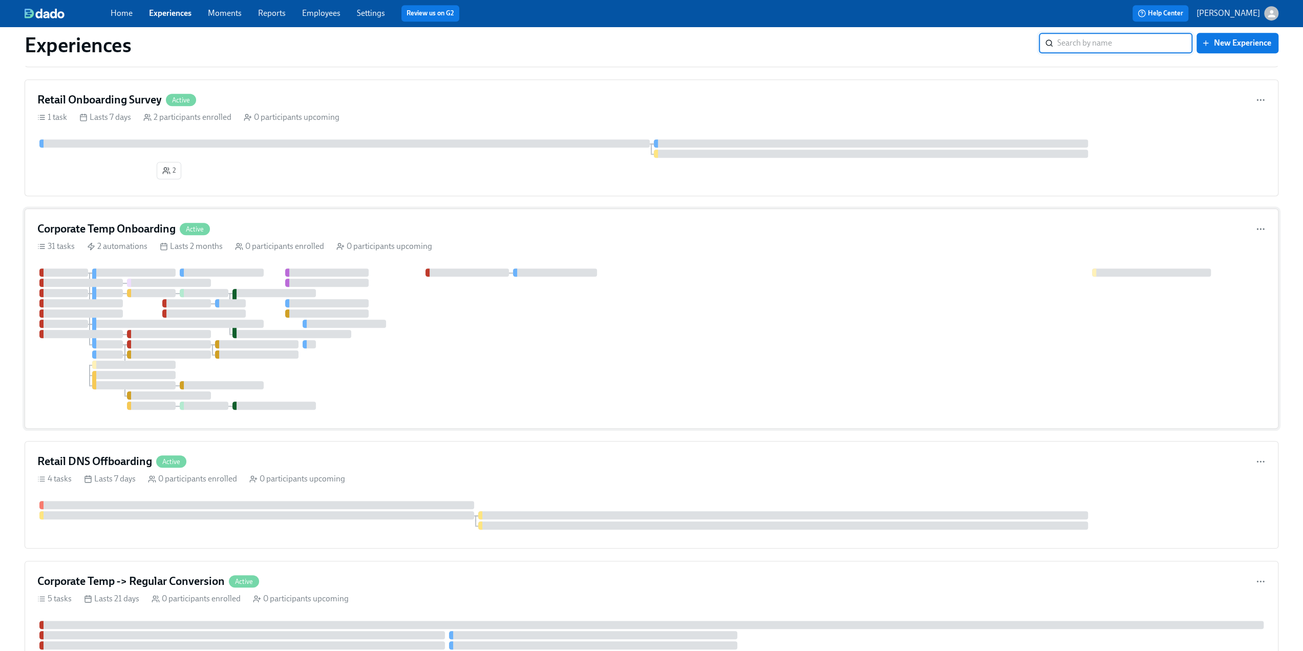
scroll to position [768, 0]
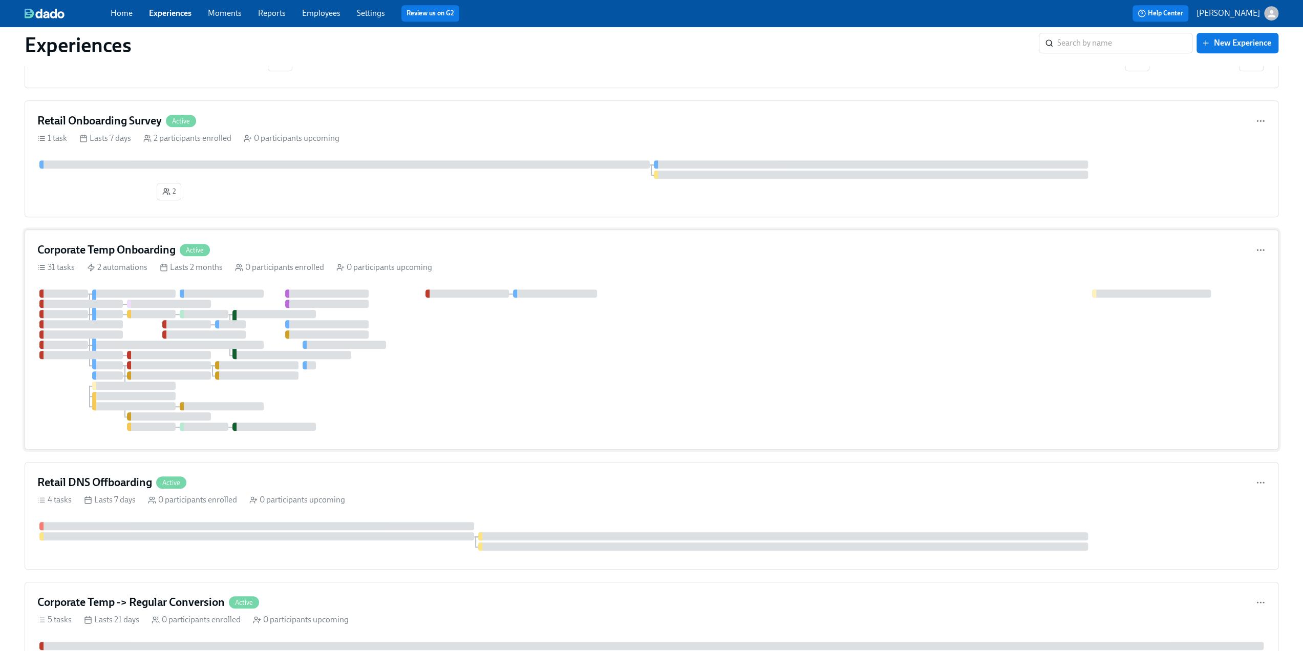
click at [295, 242] on div "Corporate Temp Onboarding Active" at bounding box center [651, 249] width 1228 height 15
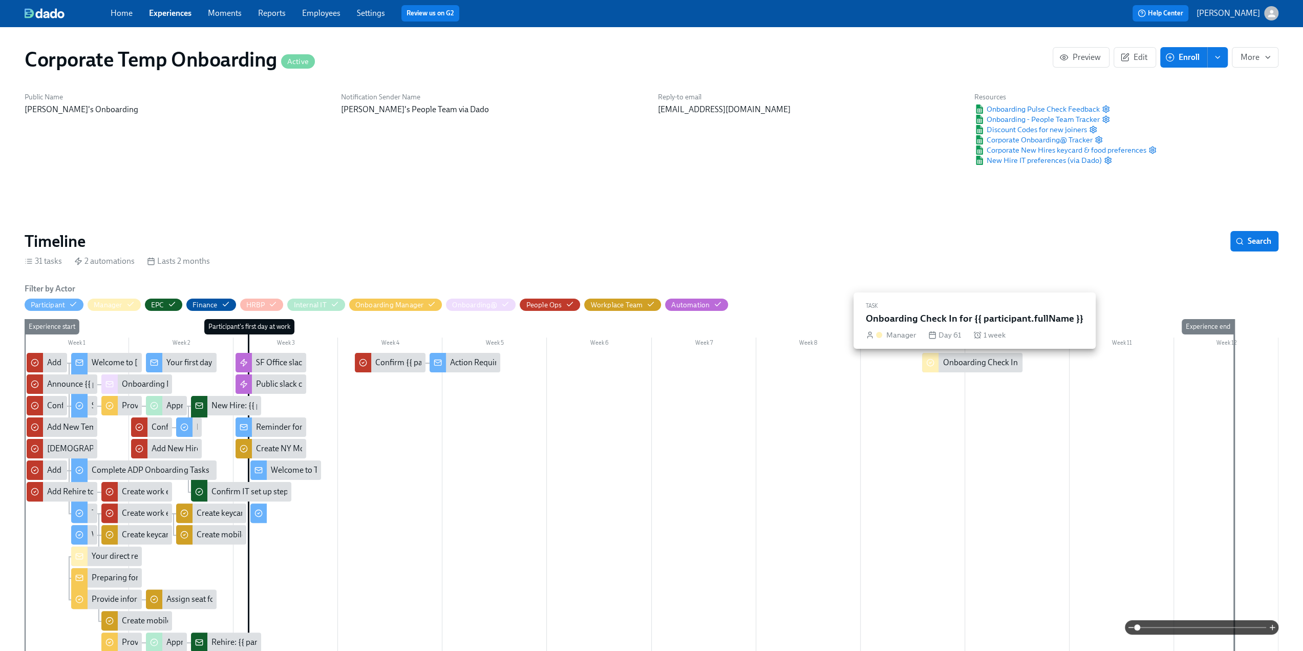
click at [957, 360] on div "Onboarding Check In for {{ participant.fullName }}" at bounding box center [1030, 362] width 176 height 11
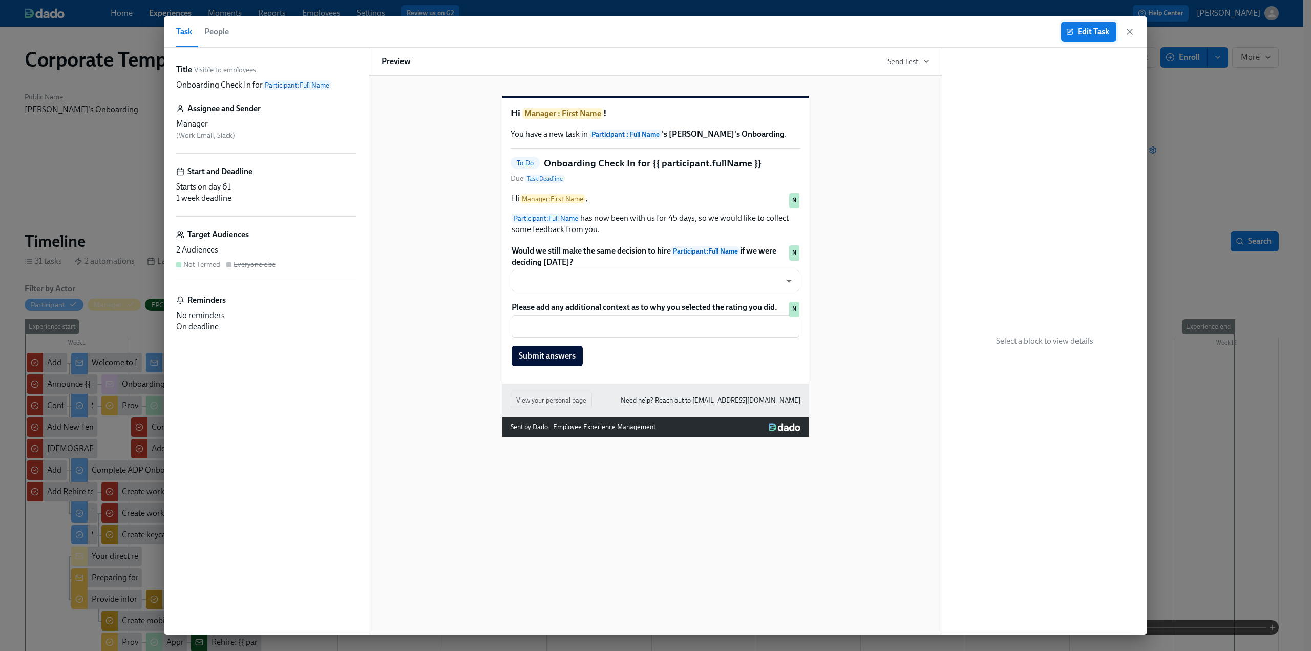
click at [1078, 35] on span "Edit Task" at bounding box center [1088, 32] width 41 height 10
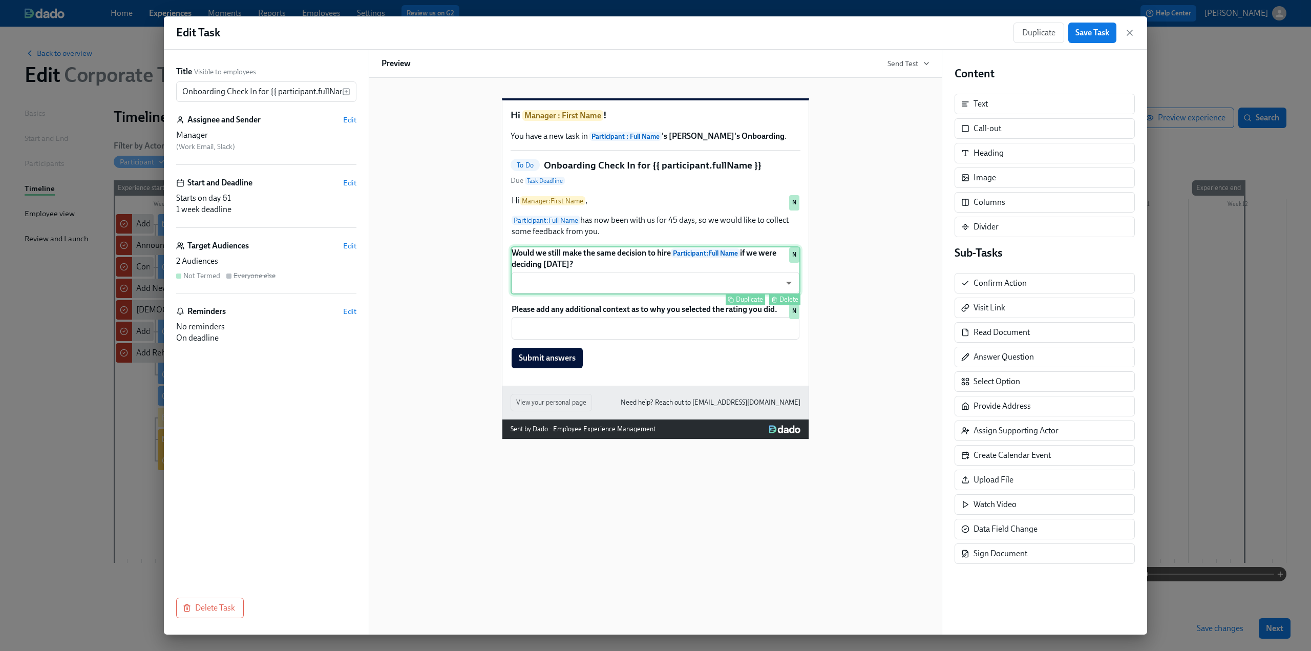
click at [562, 276] on div "Would we still make the same decision to hire Participant : Full Name if we wer…" at bounding box center [655, 270] width 290 height 48
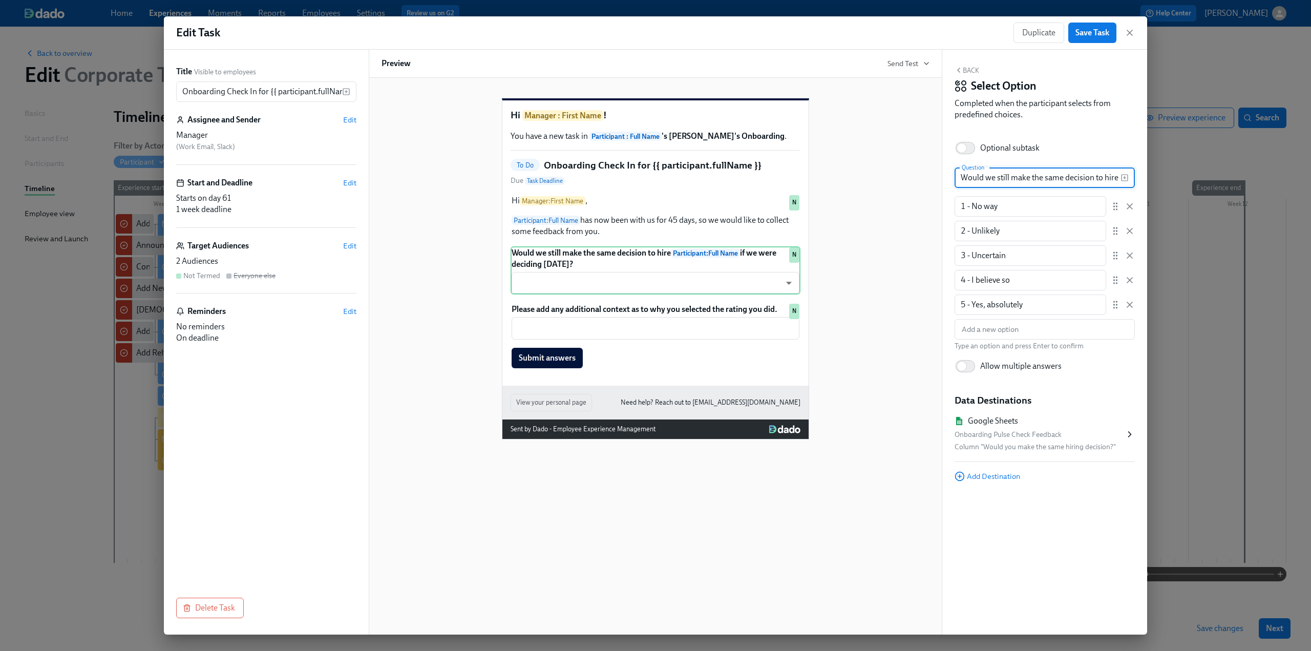
drag, startPoint x: 994, startPoint y: 184, endPoint x: 985, endPoint y: 181, distance: 9.2
click at [985, 181] on input "Would we still make the same decision to hire {{ participant.fullName }} if we …" at bounding box center [1037, 177] width 166 height 20
type input "Would you still make the same decision to hire {{ participant.fullName }} if we…"
click at [702, 238] on div "Hi Manager : First Name , Participant : Full Name has now been with us for 45 d…" at bounding box center [655, 216] width 290 height 44
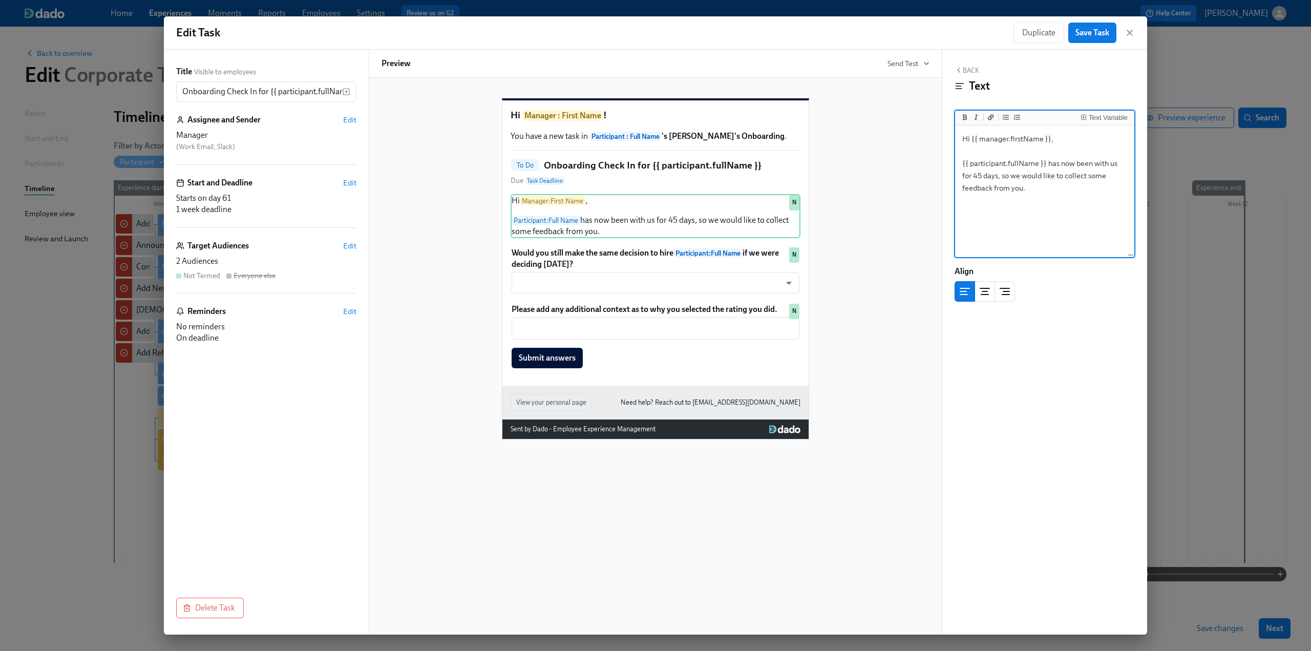
drag, startPoint x: 996, startPoint y: 179, endPoint x: 991, endPoint y: 178, distance: 5.8
click at [991, 178] on textarea "Hi {{ manager.firstName }}, {{ participant.fullName }} has now been with us for…" at bounding box center [1044, 191] width 175 height 128
type textarea "Hi {{ manager.firstName }}, {{ participant.fullName }} has now been with us for…"
drag, startPoint x: 1084, startPoint y: 426, endPoint x: 1084, endPoint y: 393, distance: 33.3
click at [1084, 425] on div "Back Text Text Variable Hi {{ manager.firstName }}, {{ participant.fullName }} …" at bounding box center [1044, 342] width 205 height 585
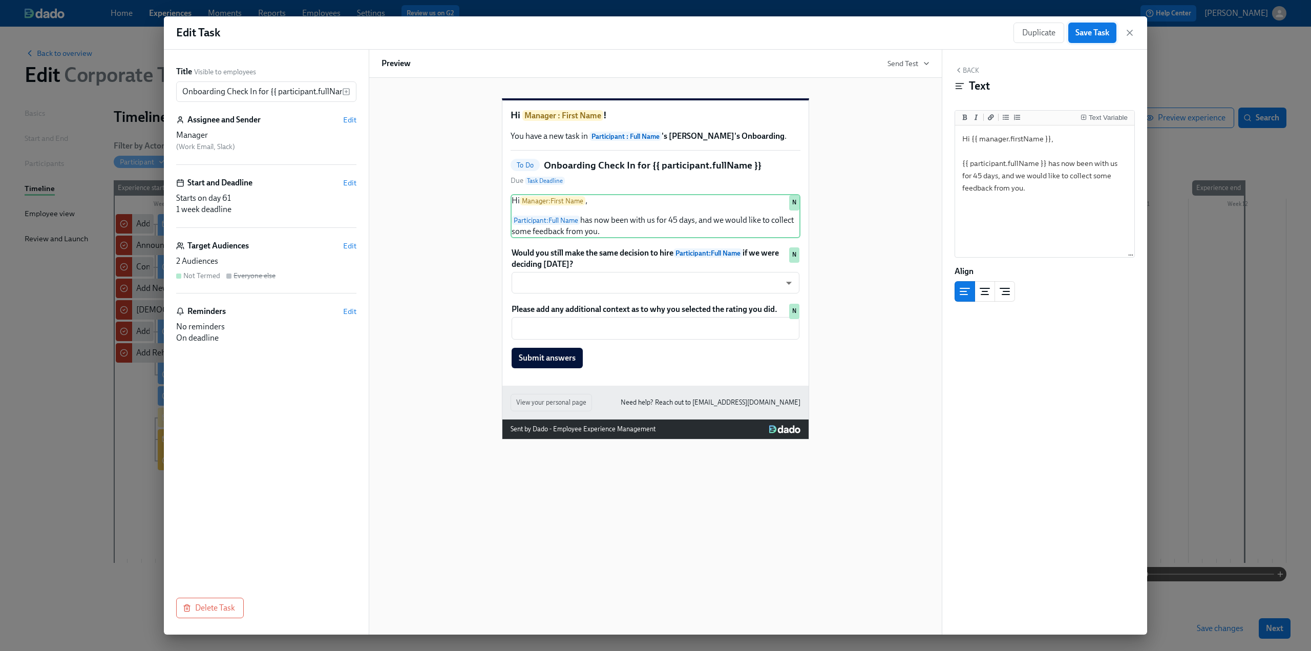
click at [1091, 33] on span "Save Task" at bounding box center [1092, 33] width 34 height 10
click at [1129, 31] on icon "button" at bounding box center [1129, 33] width 10 height 10
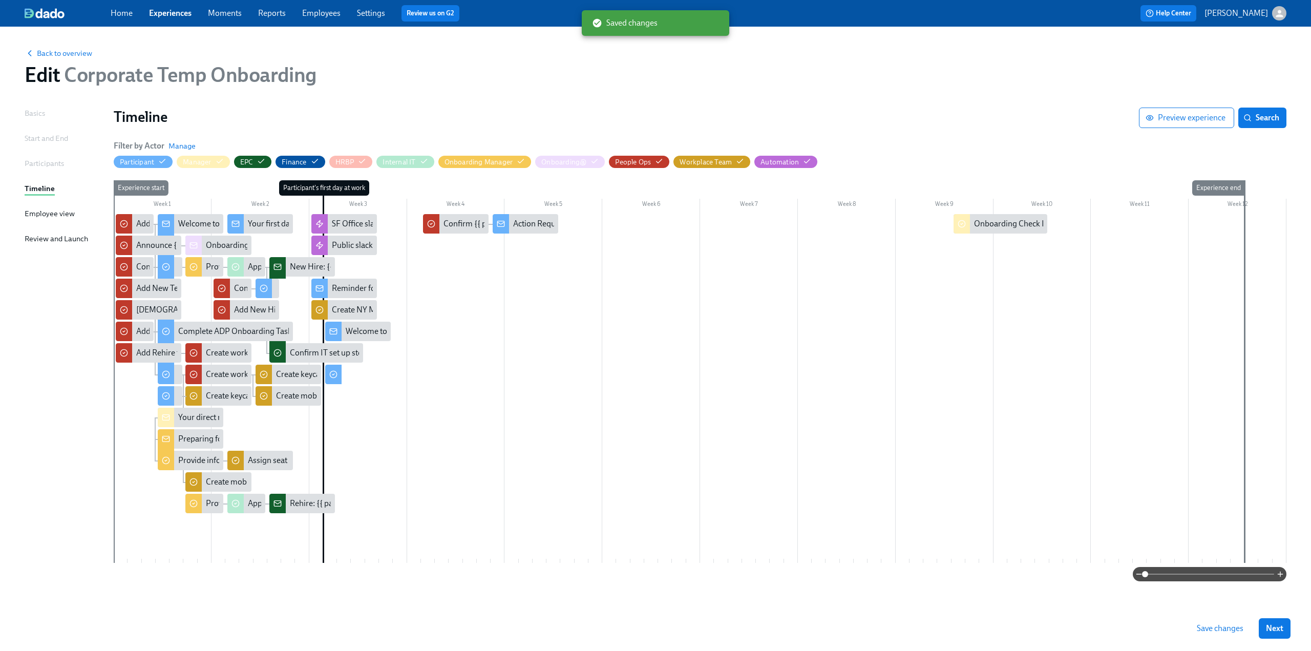
click at [1219, 629] on span "Save changes" at bounding box center [1219, 628] width 47 height 10
click at [67, 53] on span "Back to overview" at bounding box center [59, 53] width 68 height 10
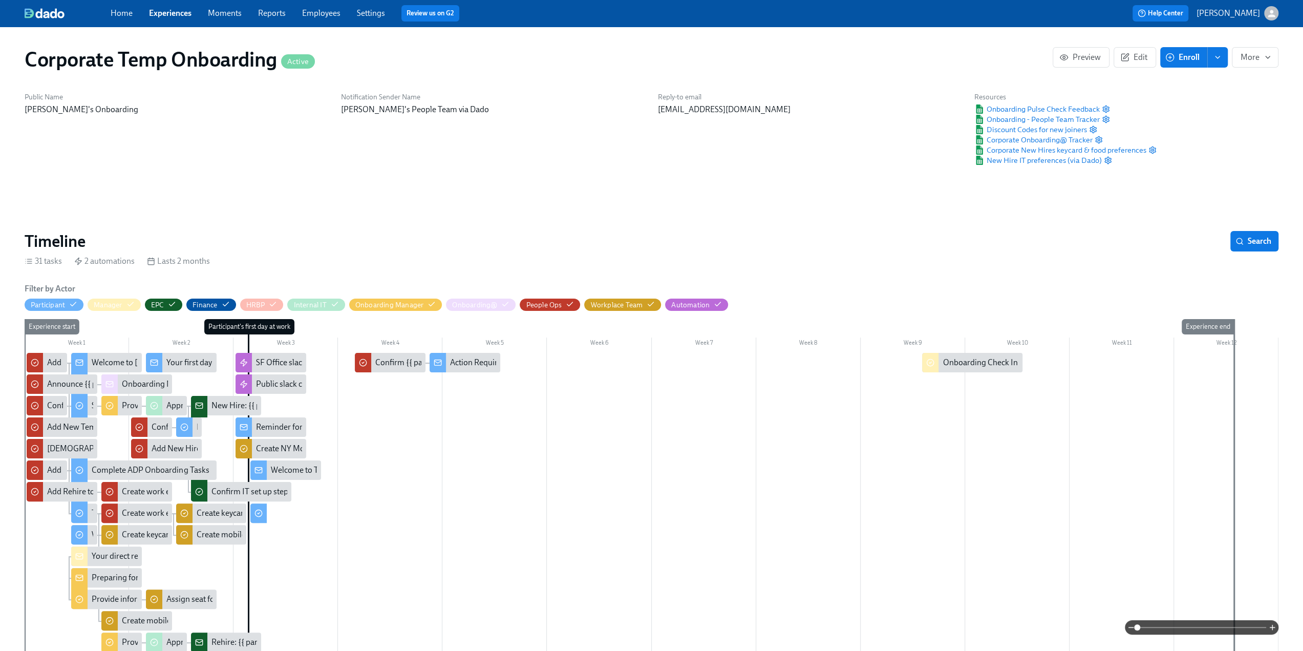
click at [164, 14] on link "Experiences" at bounding box center [170, 13] width 42 height 10
